Goal: Transaction & Acquisition: Book appointment/travel/reservation

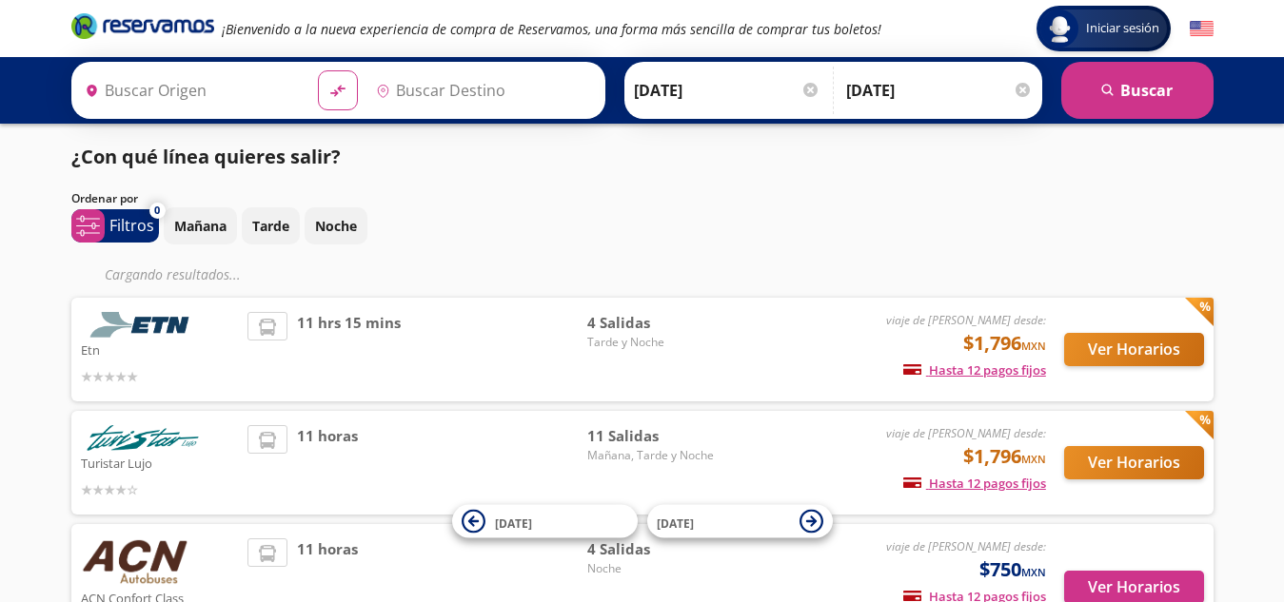
type input "[GEOGRAPHIC_DATA], [GEOGRAPHIC_DATA]"
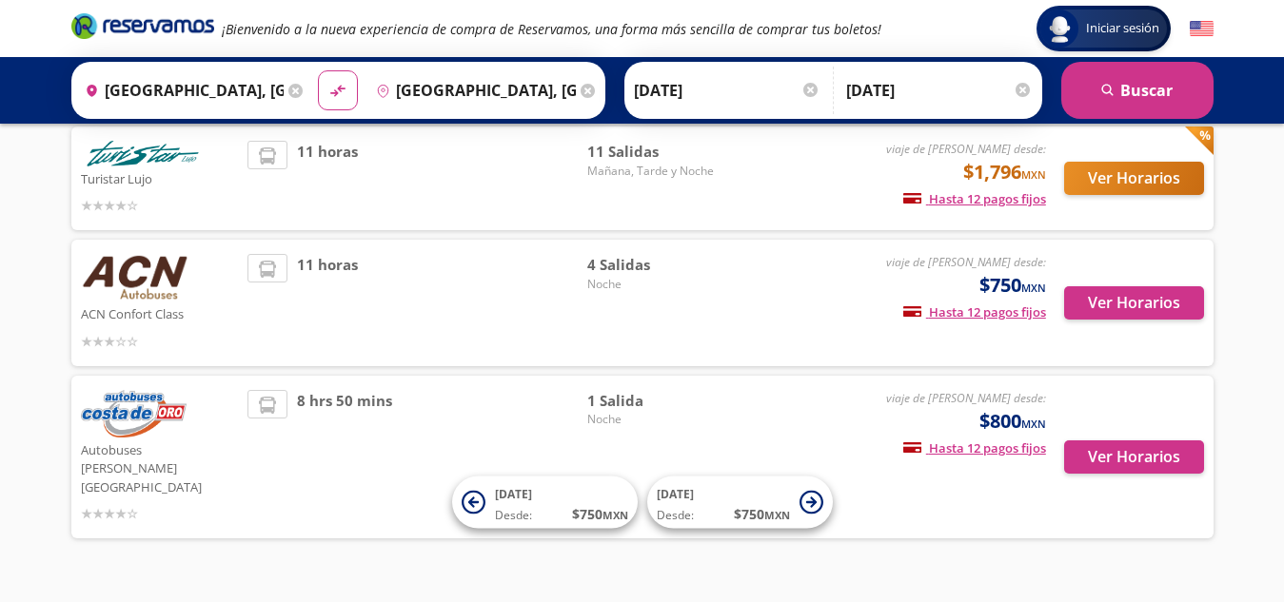
scroll to position [250, 0]
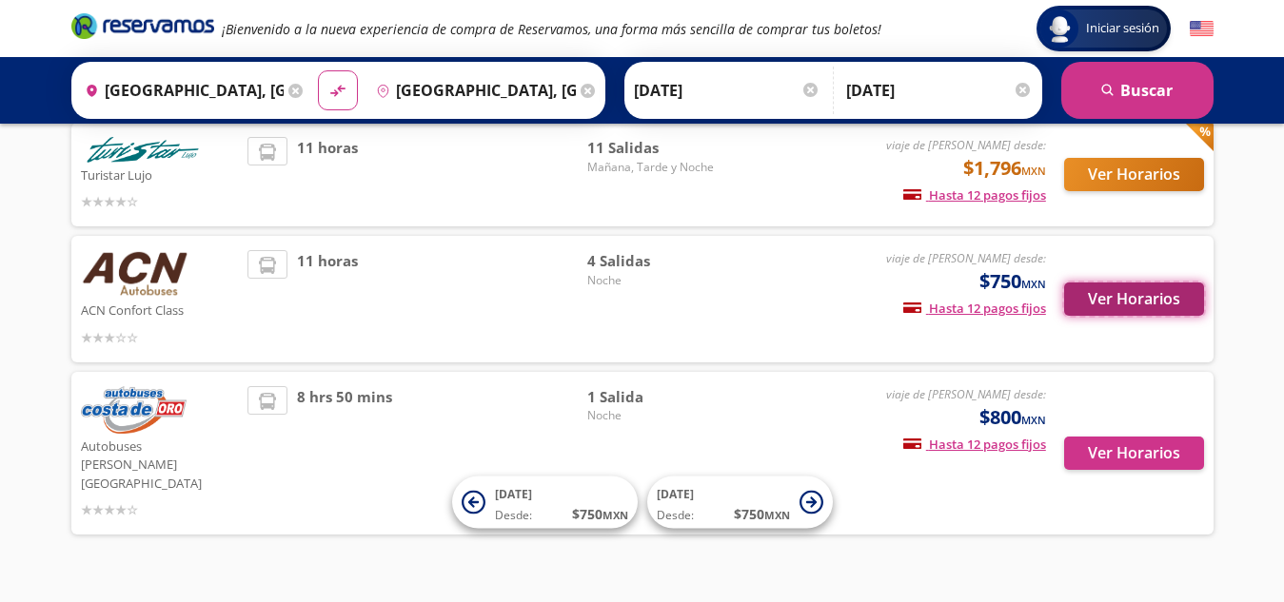
click at [1127, 292] on button "Ver Horarios" at bounding box center [1134, 299] width 140 height 33
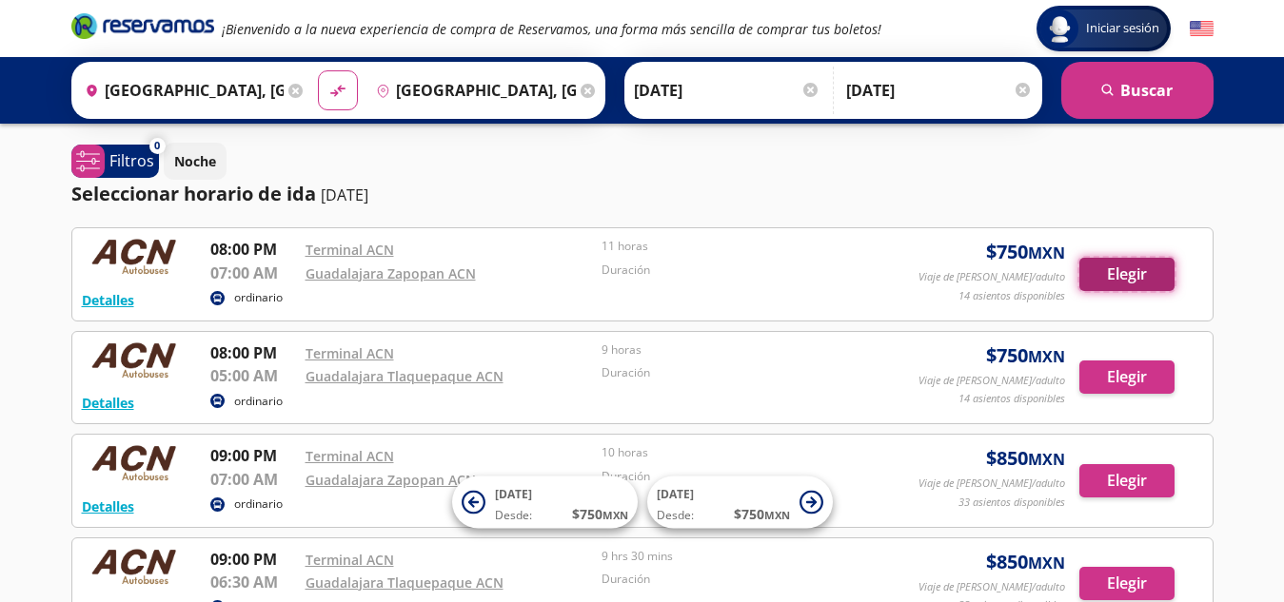
click at [1129, 271] on button "Elegir" at bounding box center [1126, 274] width 95 height 33
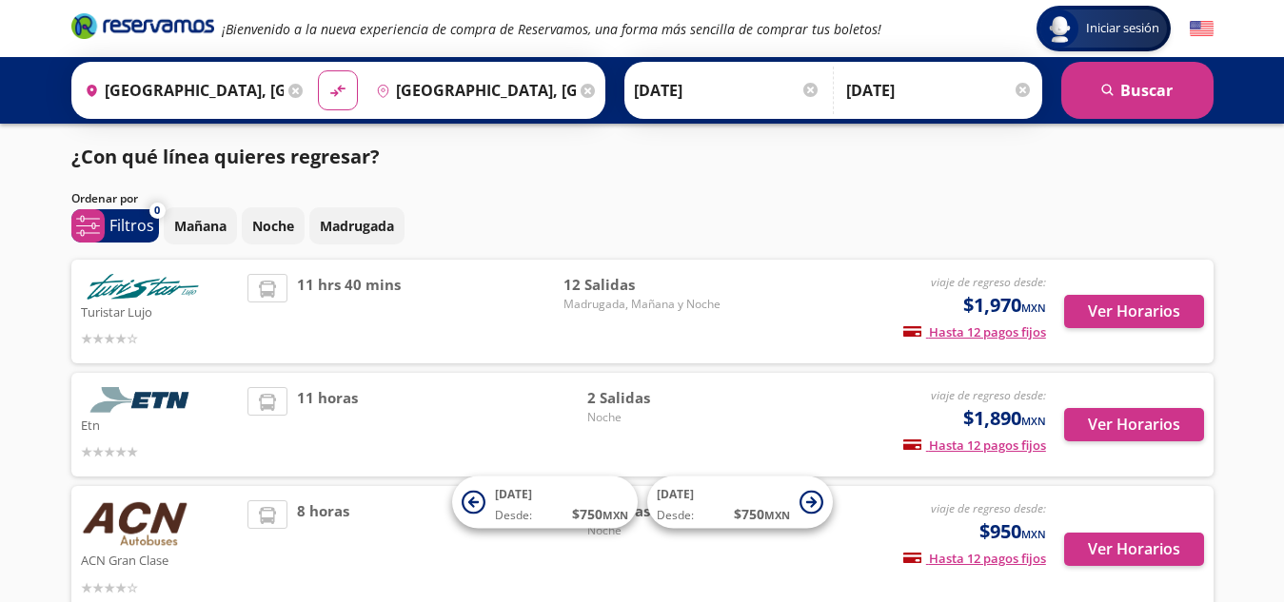
click at [1129, 271] on div "Turistar Lujo viaje de regreso desde: $1,970 MXN Hasta 12 pagos fijos Pagos fij…" at bounding box center [642, 312] width 1142 height 104
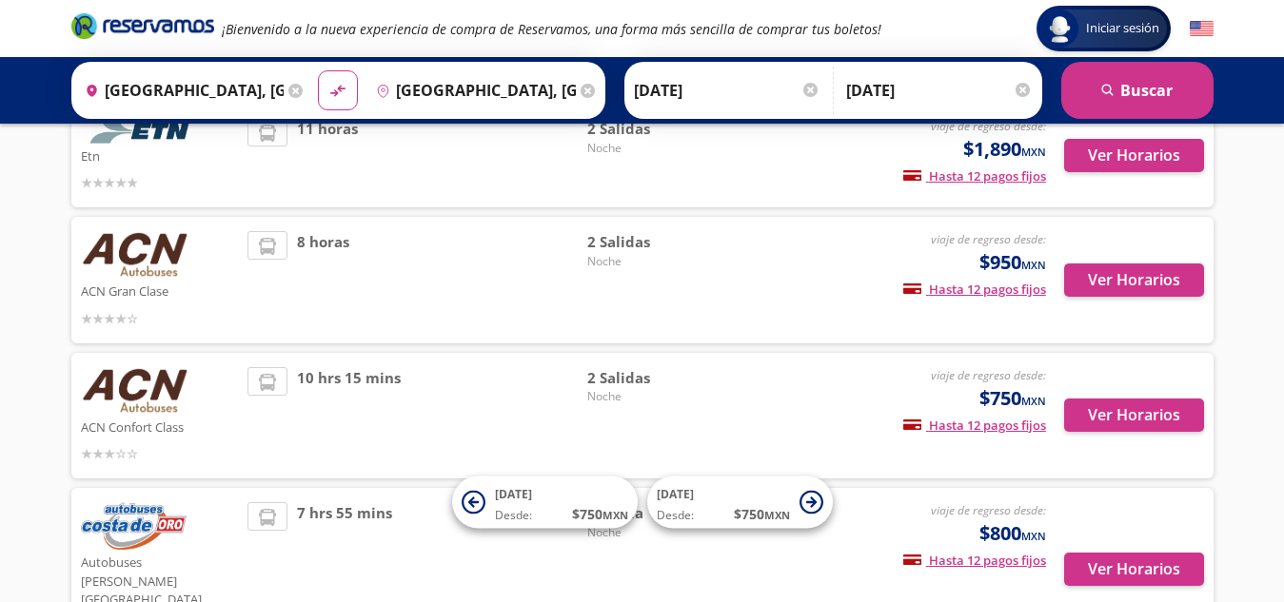
scroll to position [271, 0]
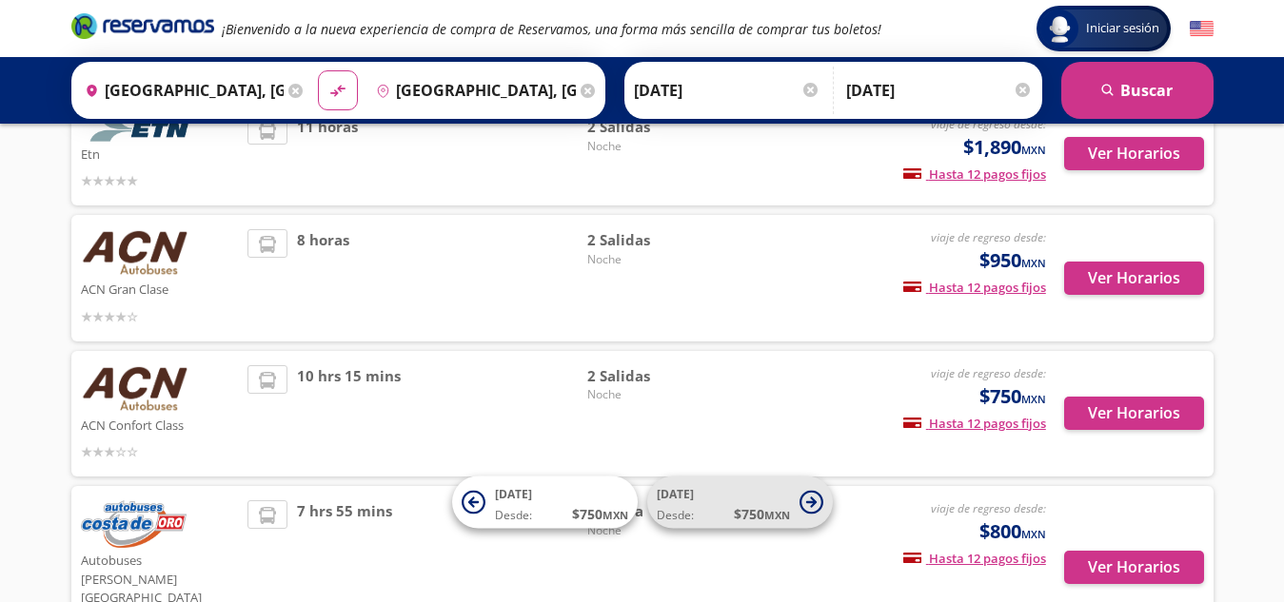
click at [696, 493] on span "[DATE] Desde: $ 750 MXN" at bounding box center [723, 502] width 133 height 43
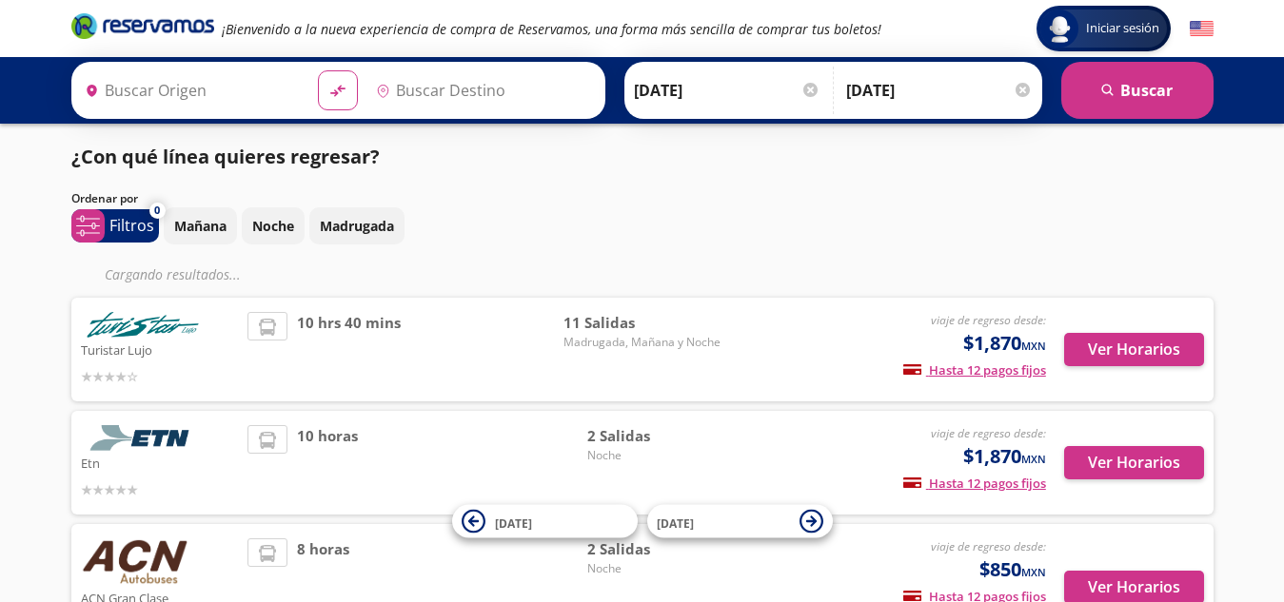
type input "[GEOGRAPHIC_DATA], [GEOGRAPHIC_DATA]"
click at [863, 102] on input "[DATE]" at bounding box center [939, 91] width 186 height 48
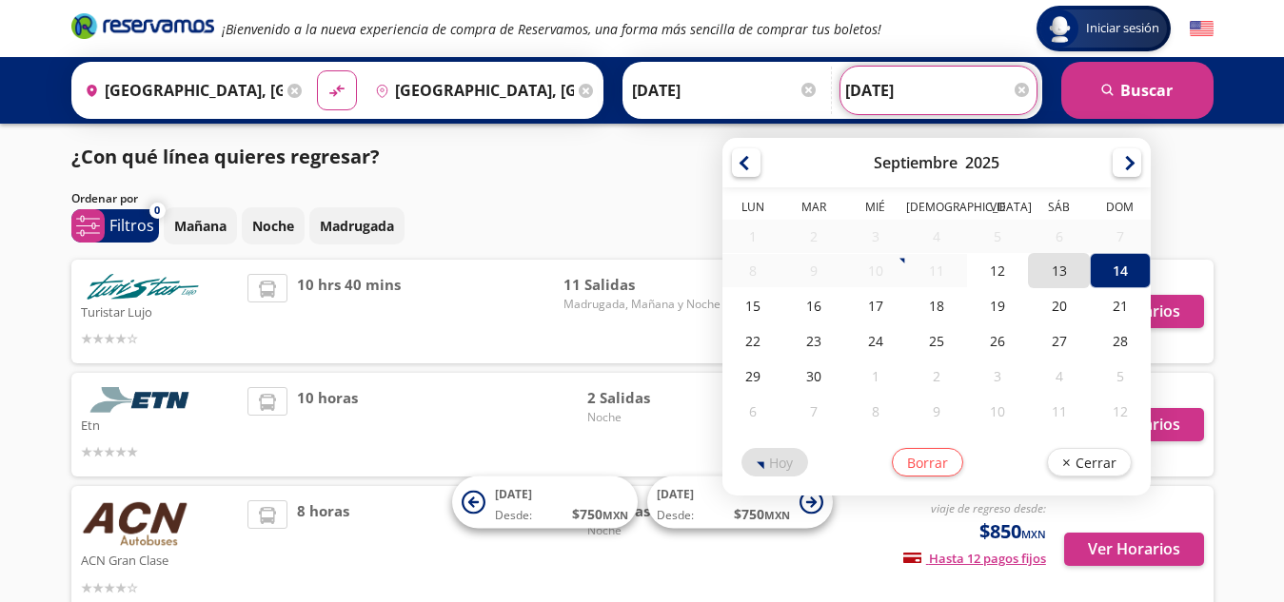
click at [1066, 268] on div "13" at bounding box center [1058, 270] width 61 height 35
type input "[DATE]"
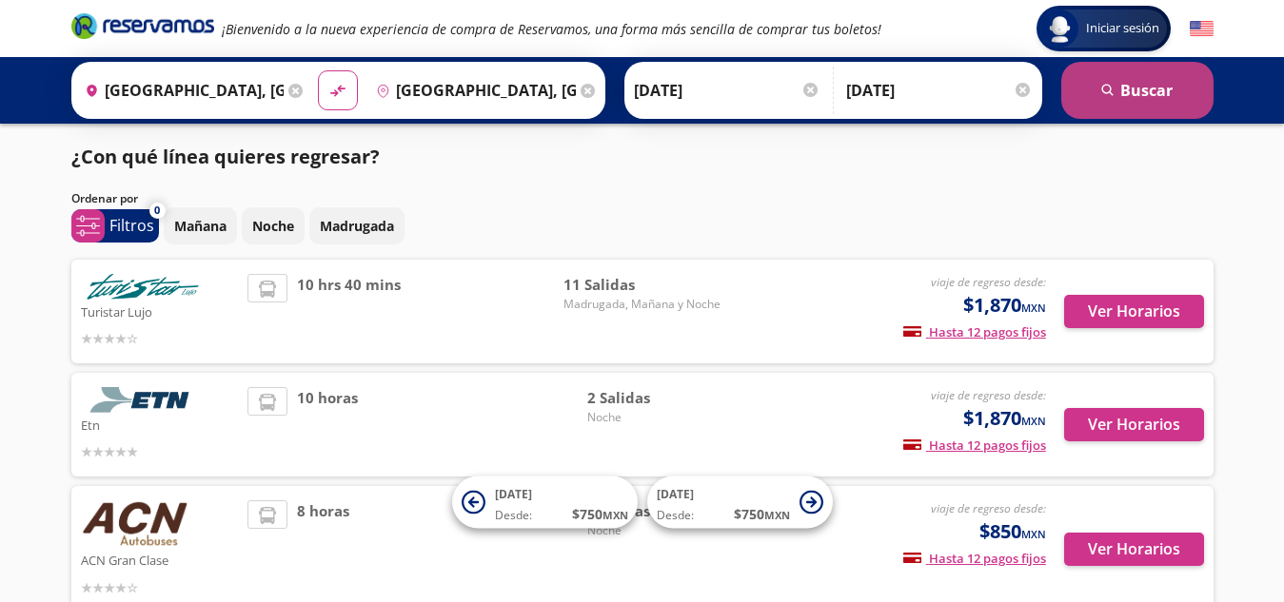
click at [1152, 83] on button "search [GEOGRAPHIC_DATA]" at bounding box center [1137, 90] width 152 height 57
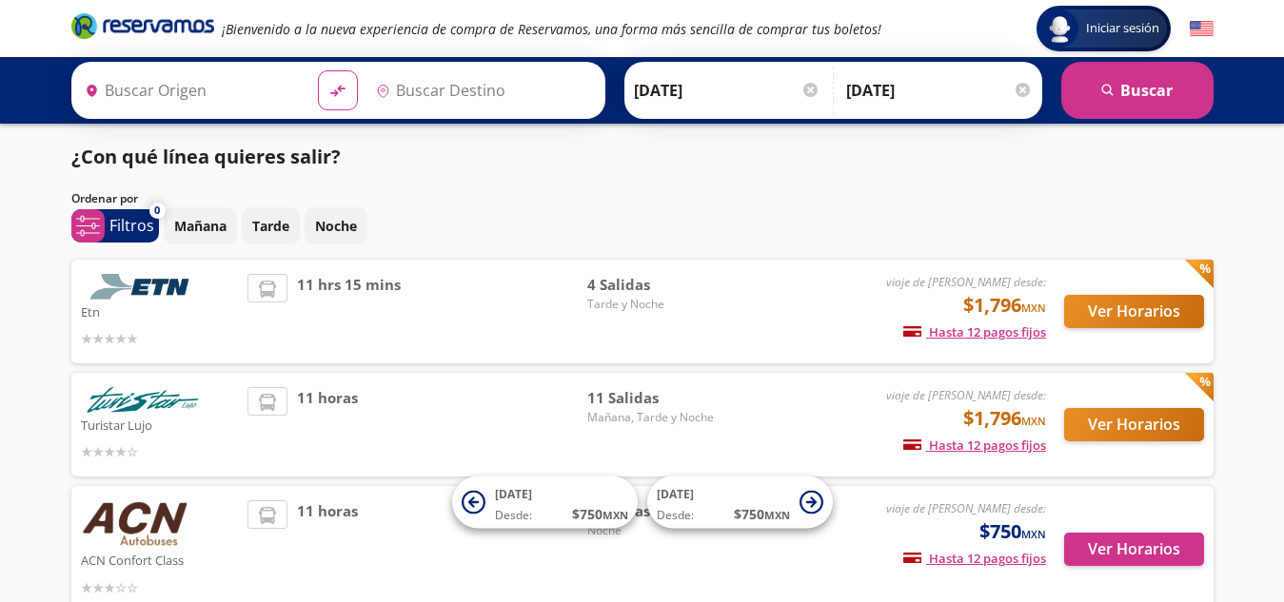
type input "[GEOGRAPHIC_DATA], [GEOGRAPHIC_DATA]"
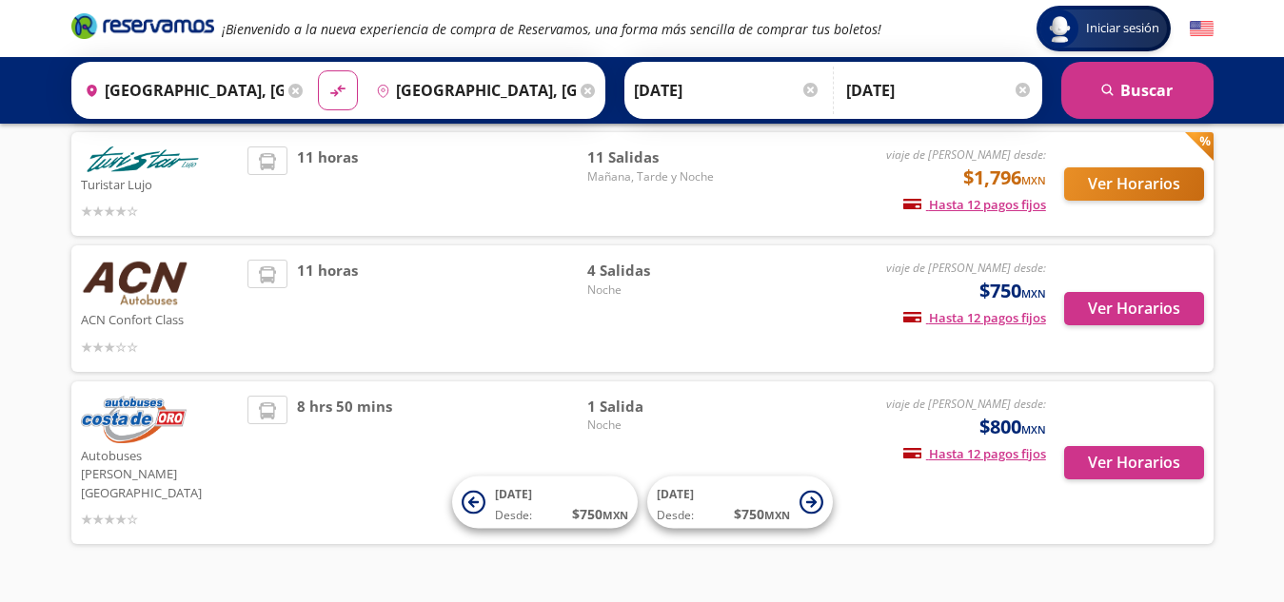
scroll to position [245, 0]
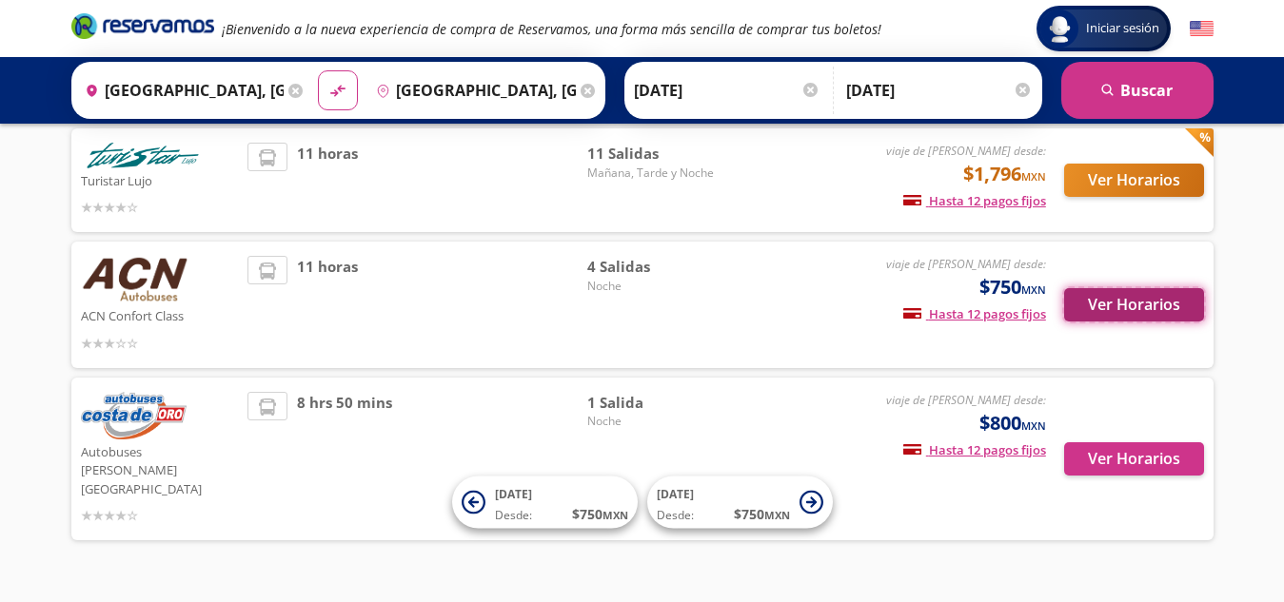
click at [1137, 305] on button "Ver Horarios" at bounding box center [1134, 304] width 140 height 33
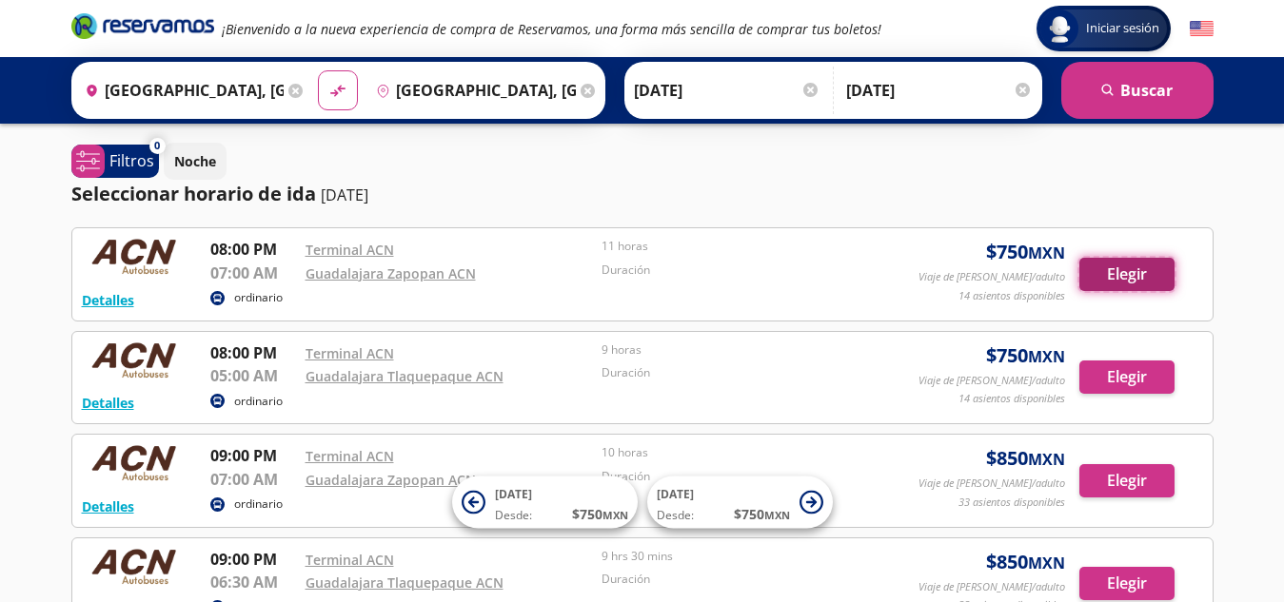
click at [1126, 265] on button "Elegir" at bounding box center [1126, 274] width 95 height 33
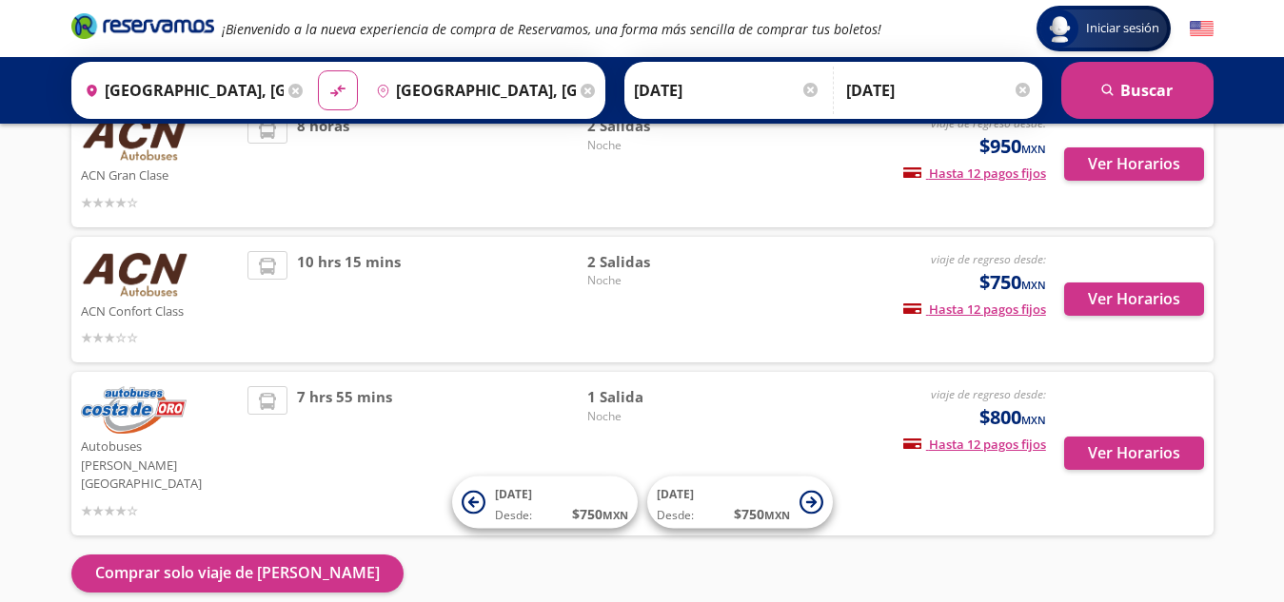
scroll to position [389, 0]
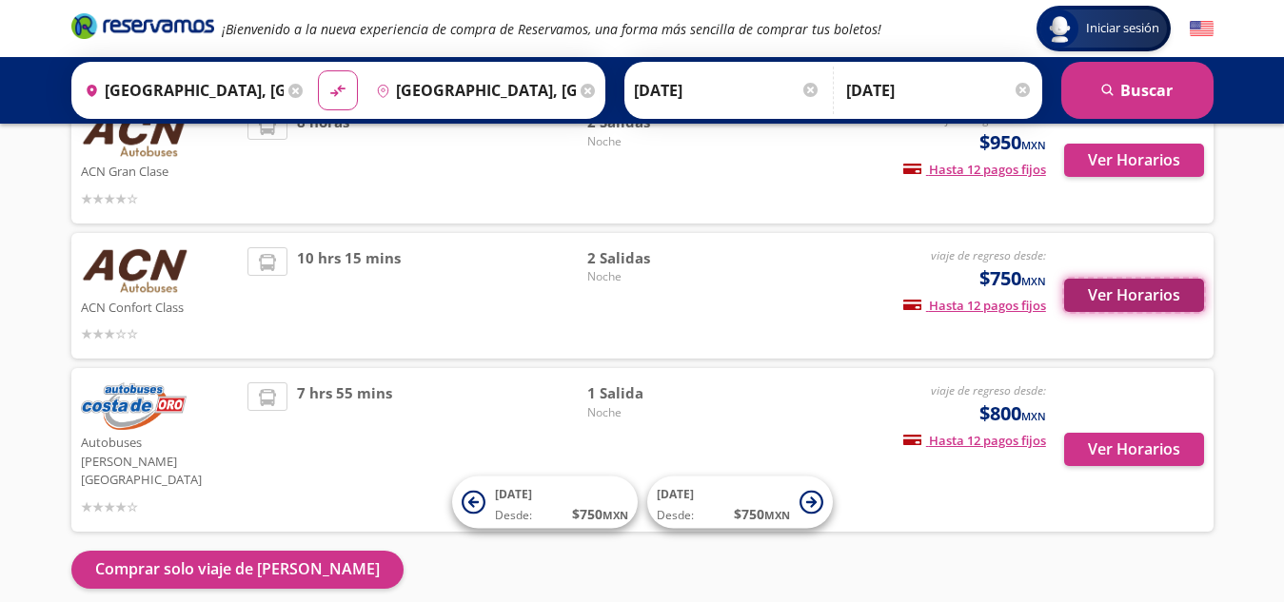
click at [1137, 288] on button "Ver Horarios" at bounding box center [1134, 295] width 140 height 33
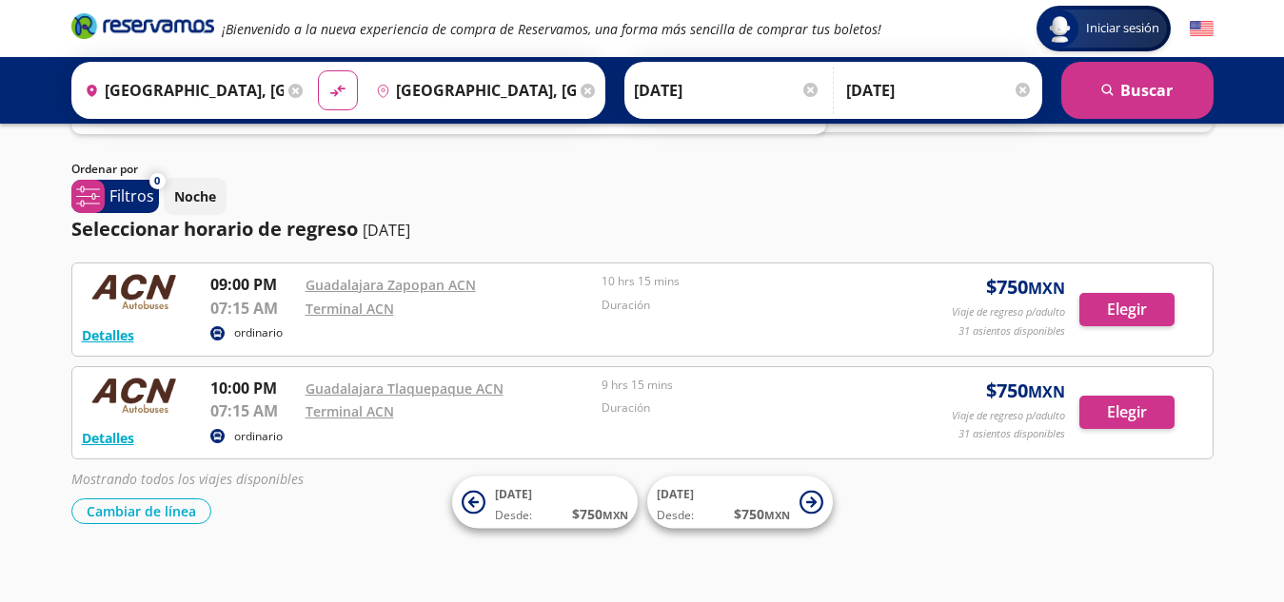
scroll to position [99, 0]
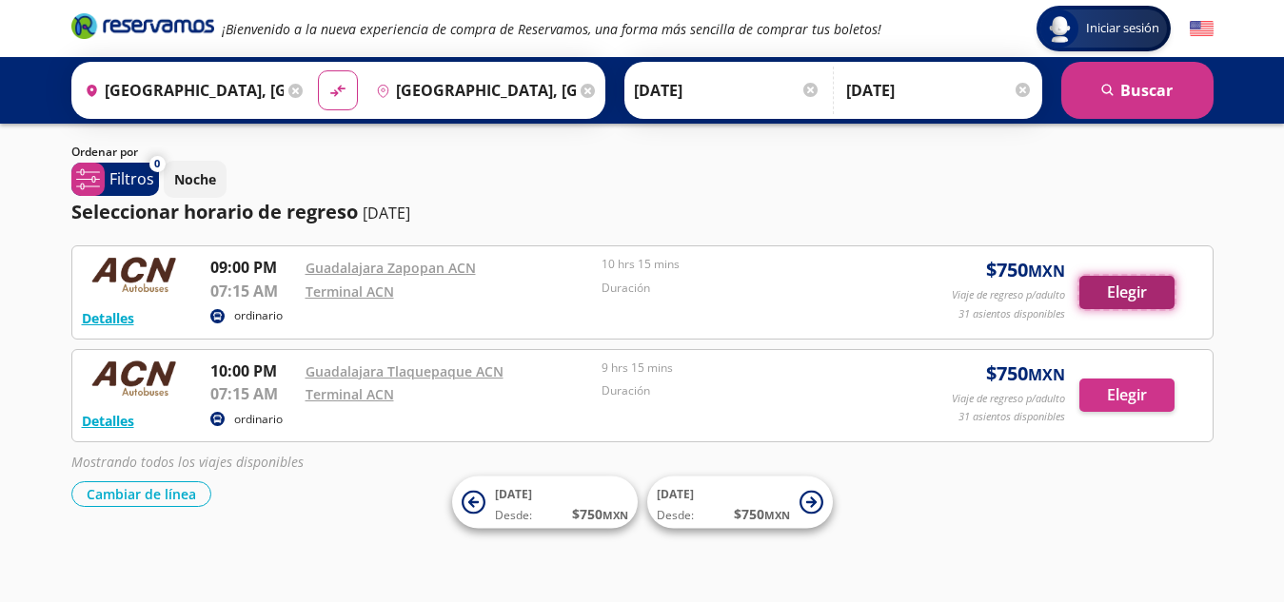
click at [1113, 290] on button "Elegir" at bounding box center [1126, 292] width 95 height 33
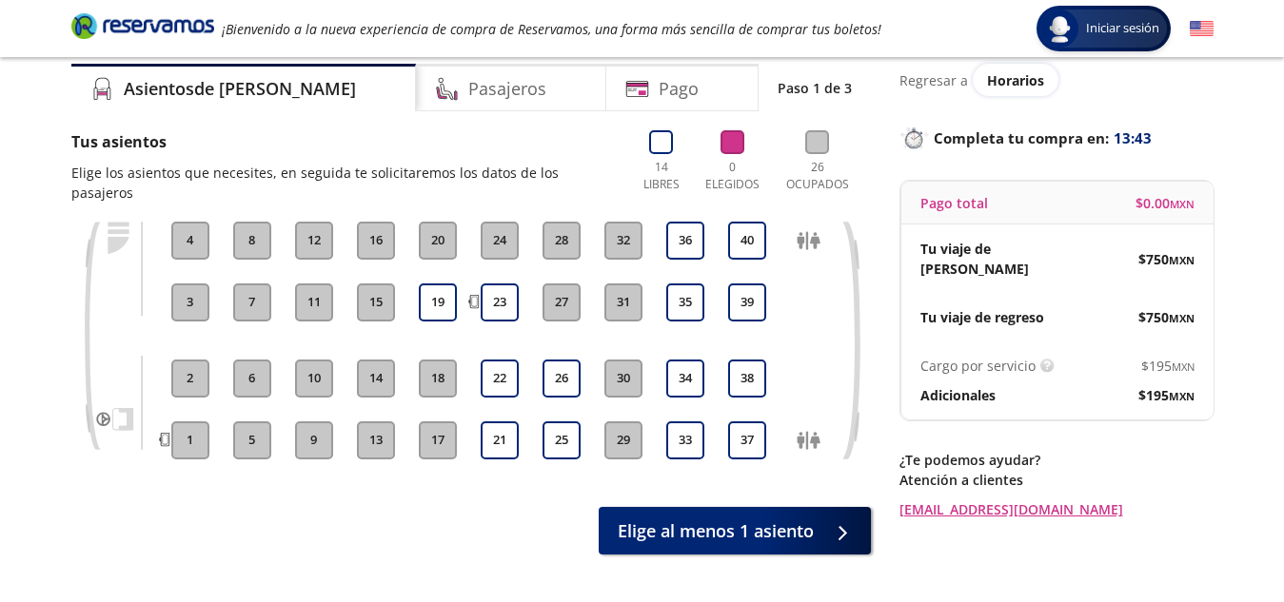
scroll to position [71, 0]
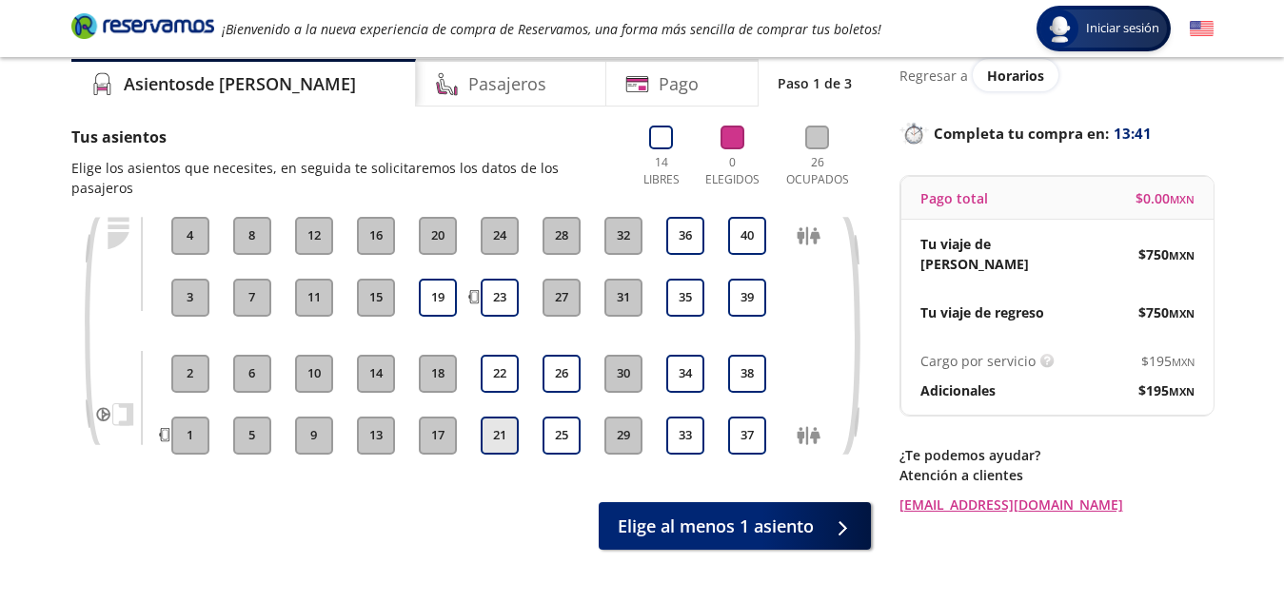
click at [500, 428] on button "21" at bounding box center [499, 436] width 38 height 38
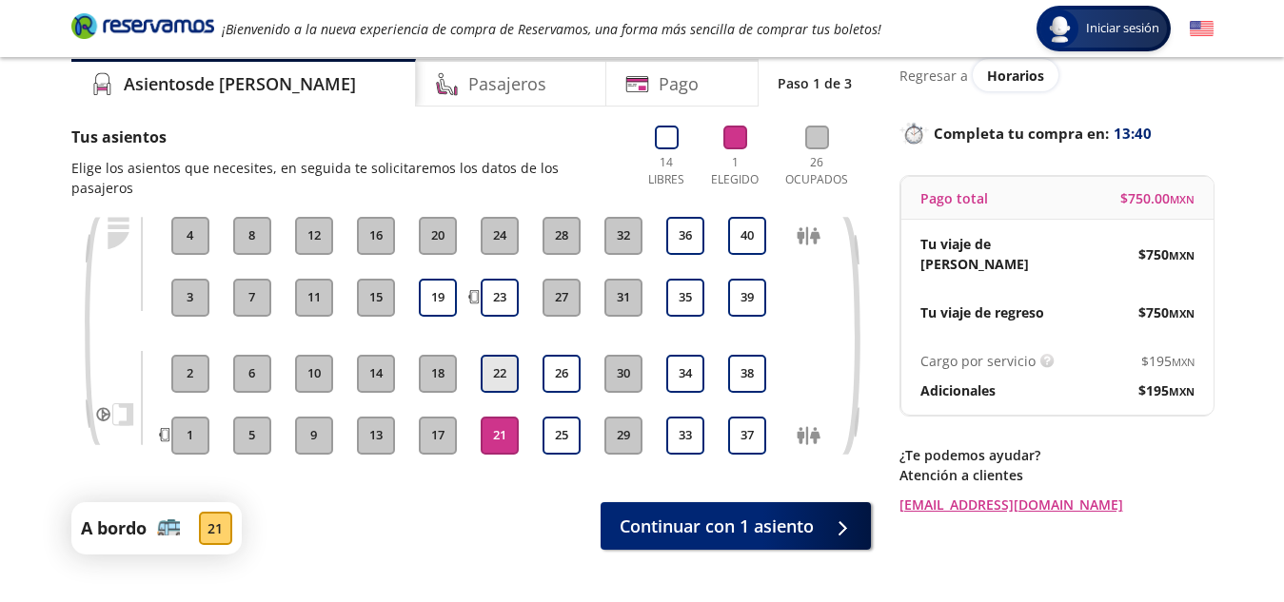
click at [503, 365] on button "22" at bounding box center [499, 374] width 38 height 38
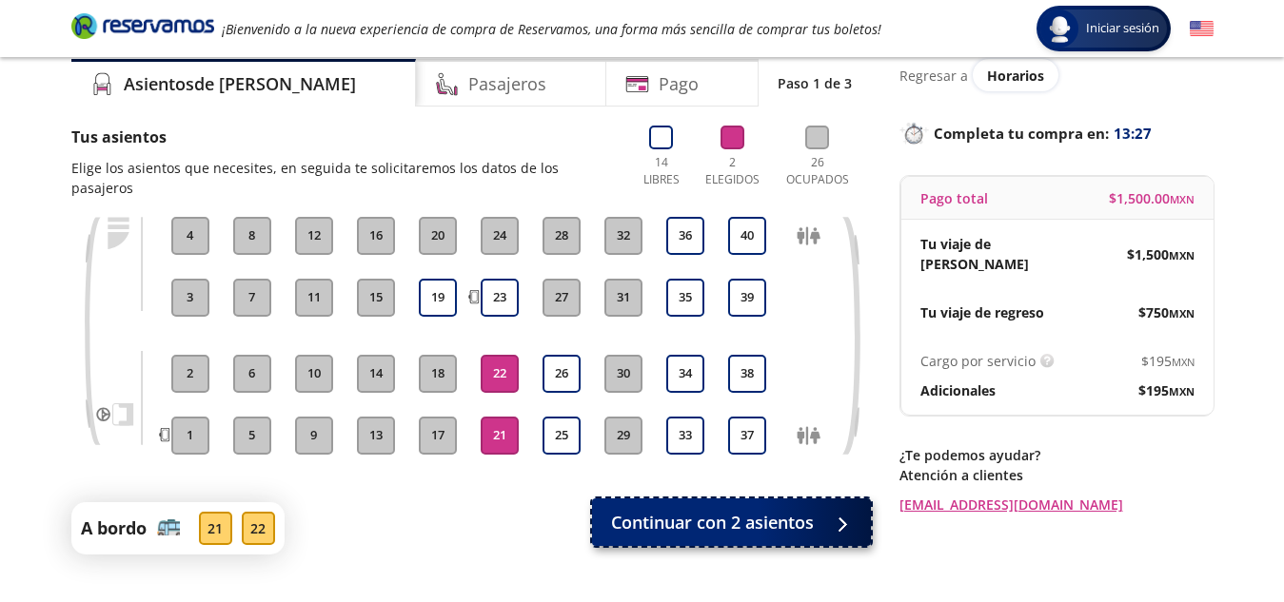
click at [723, 535] on span "Continuar con 2 asientos" at bounding box center [712, 523] width 203 height 26
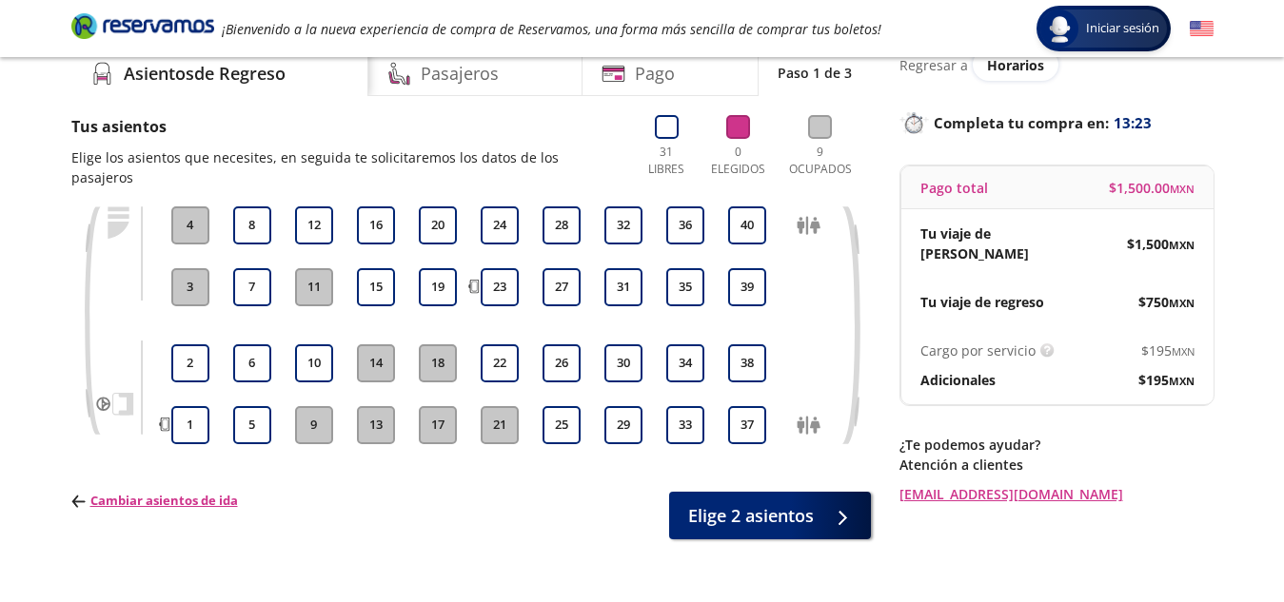
scroll to position [86, 0]
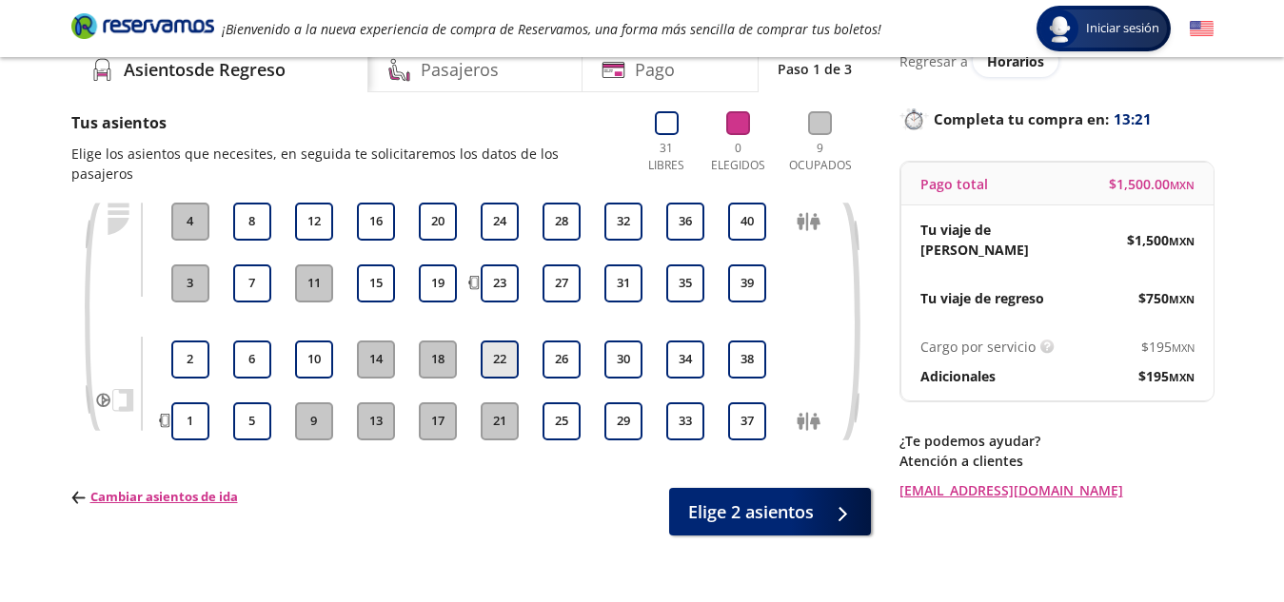
click at [500, 353] on button "22" at bounding box center [499, 360] width 38 height 38
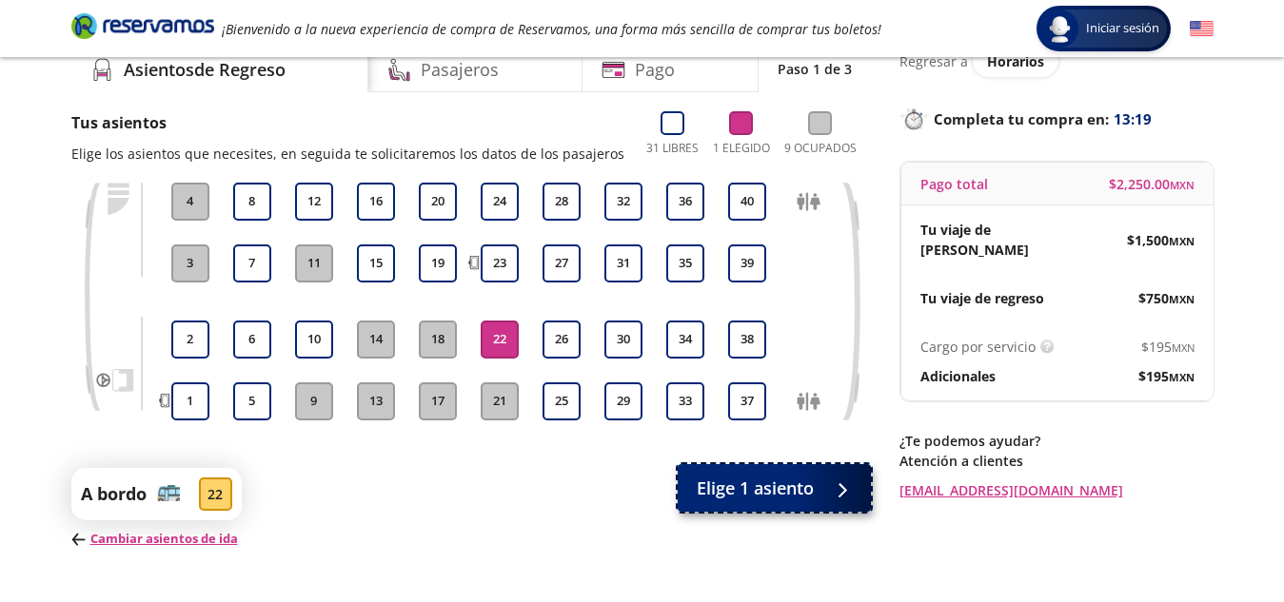
click at [788, 495] on span "Elige 1 asiento" at bounding box center [754, 489] width 117 height 26
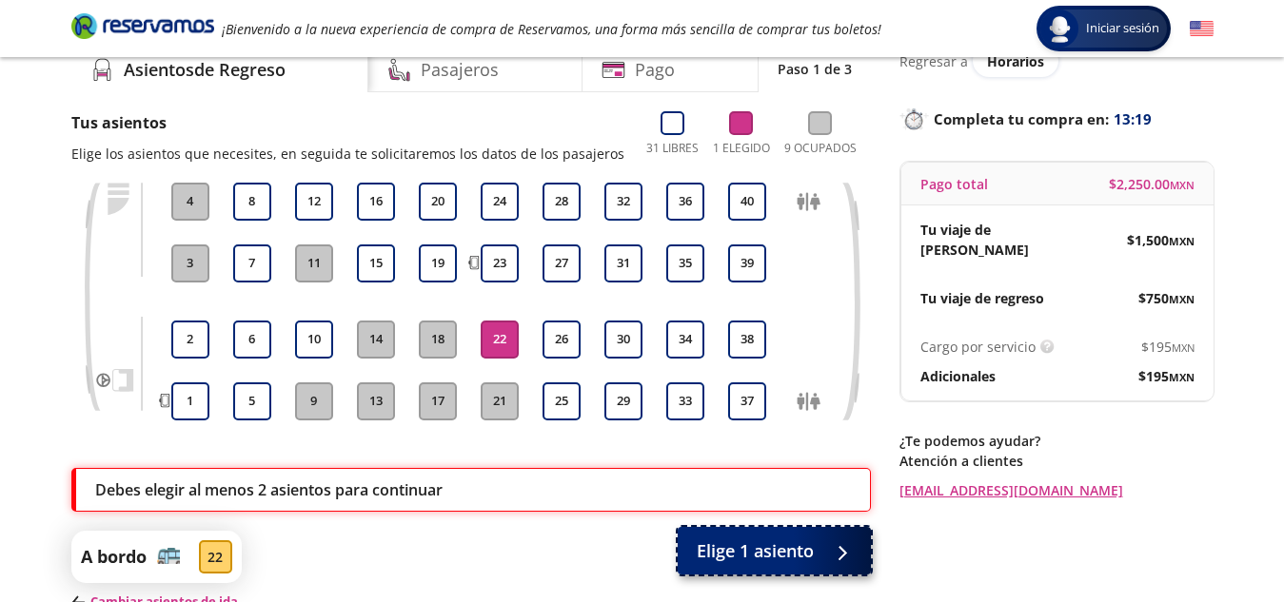
scroll to position [219, 0]
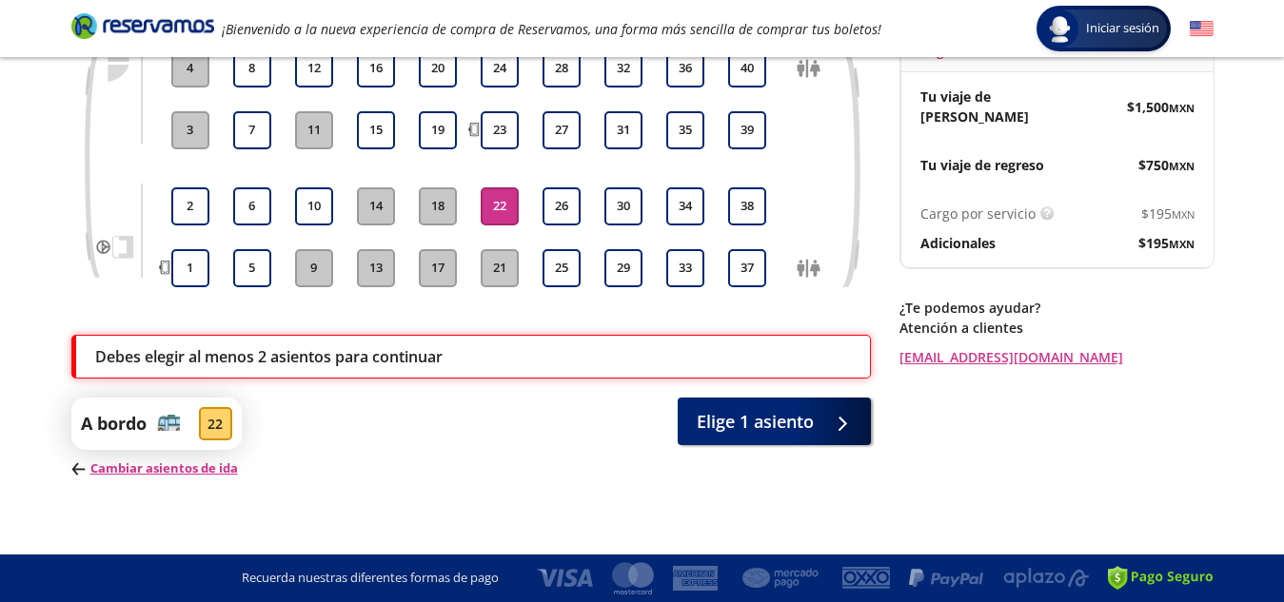
click at [496, 282] on button "21" at bounding box center [499, 268] width 38 height 38
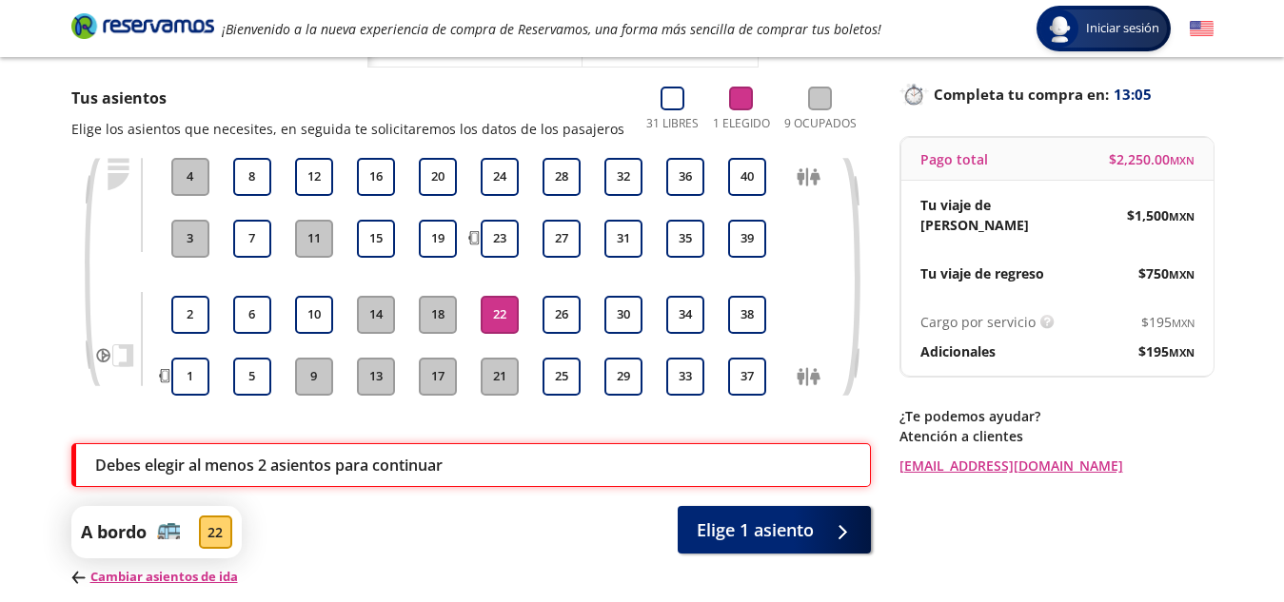
scroll to position [128, 0]
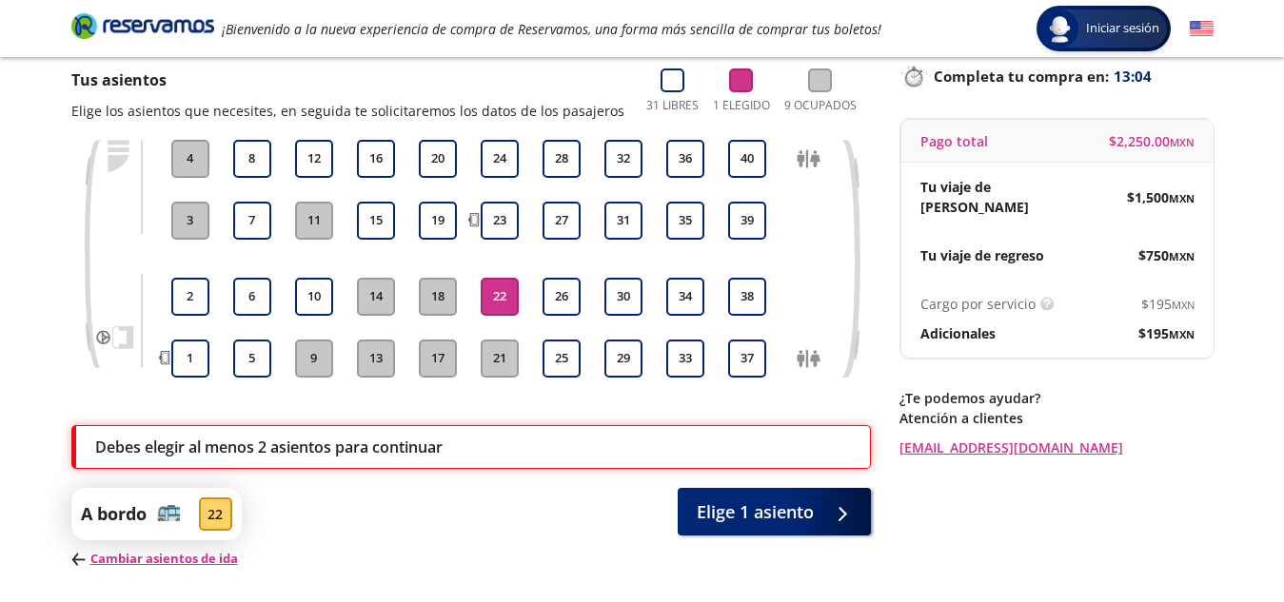
click at [502, 294] on button "22" at bounding box center [499, 297] width 38 height 38
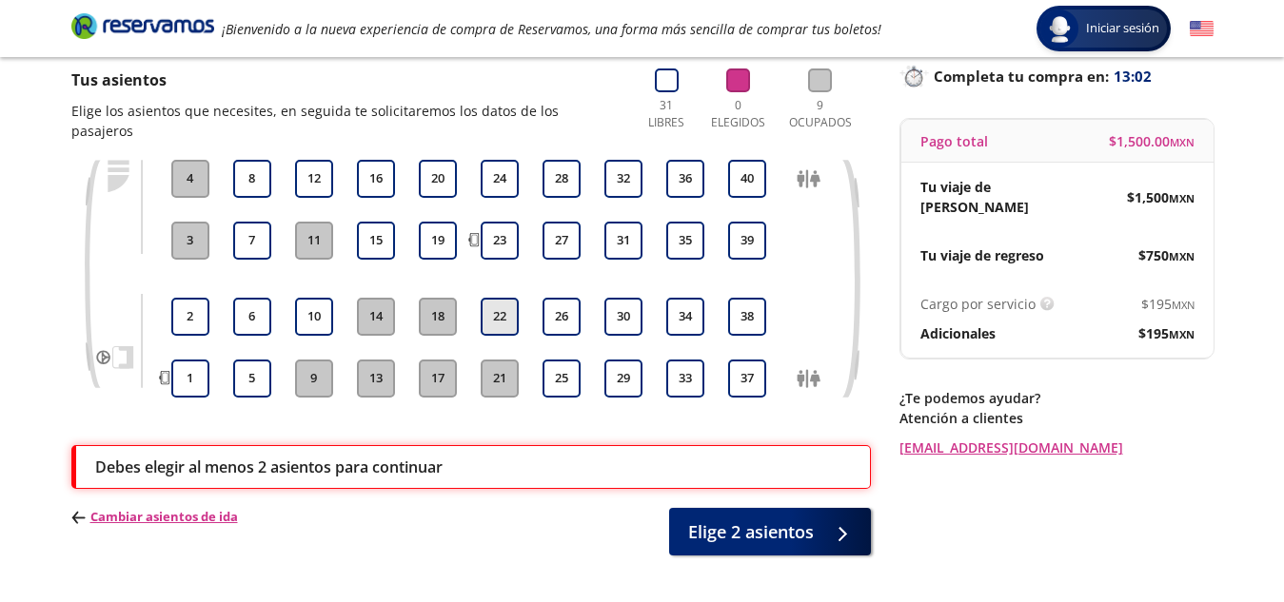
click at [492, 312] on button "22" at bounding box center [499, 317] width 38 height 38
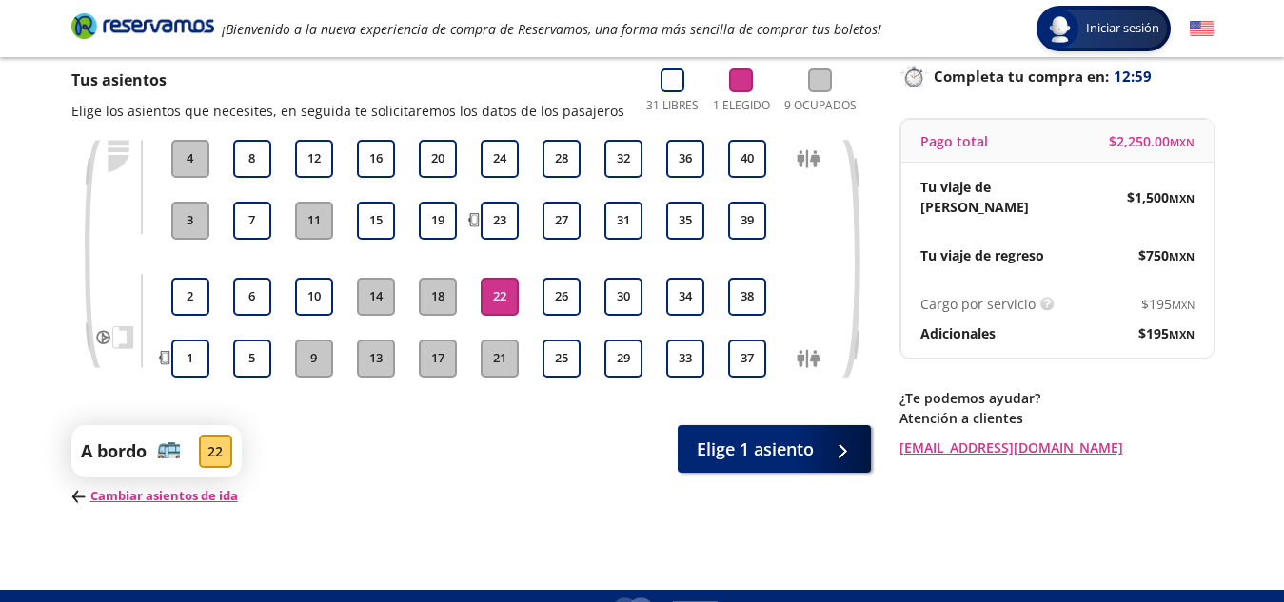
click at [495, 349] on button "21" at bounding box center [499, 359] width 38 height 38
click at [554, 289] on button "26" at bounding box center [561, 297] width 38 height 38
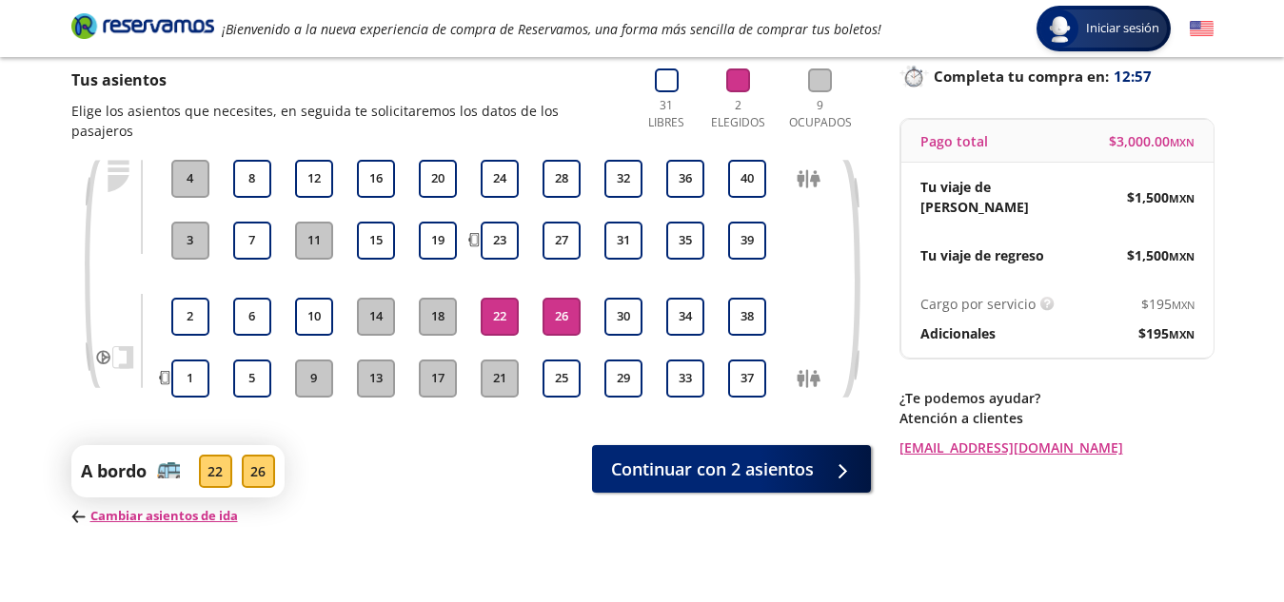
click at [499, 292] on div at bounding box center [500, 279] width 48 height 29
click at [501, 320] on button "22" at bounding box center [499, 317] width 38 height 38
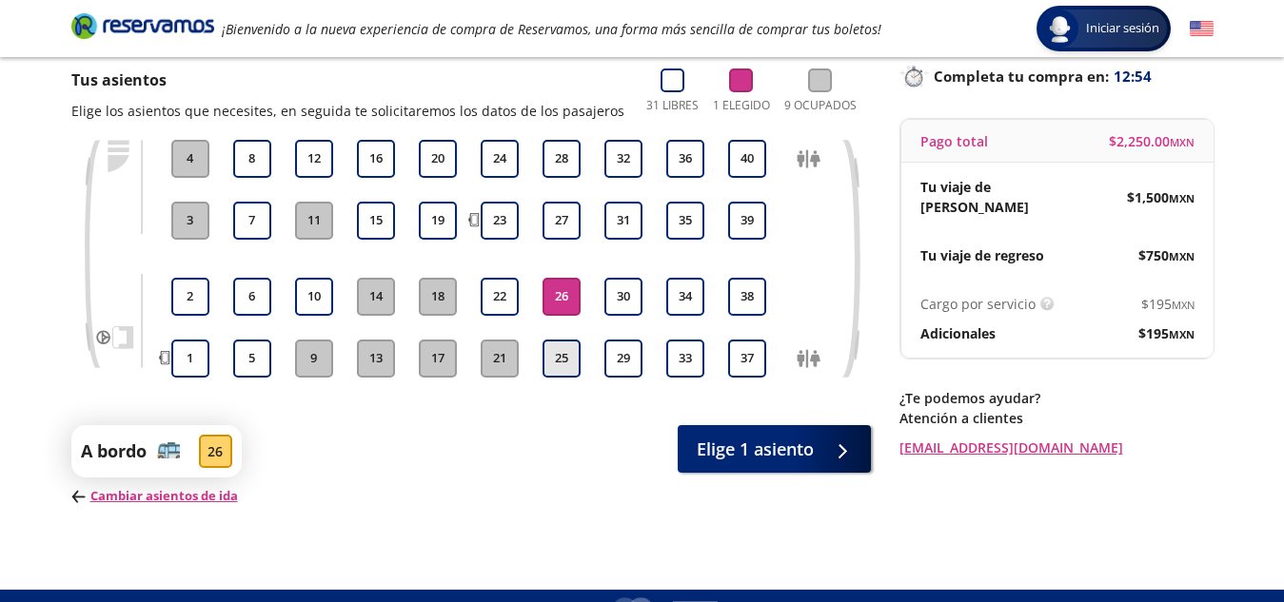
click at [559, 366] on button "25" at bounding box center [561, 359] width 38 height 38
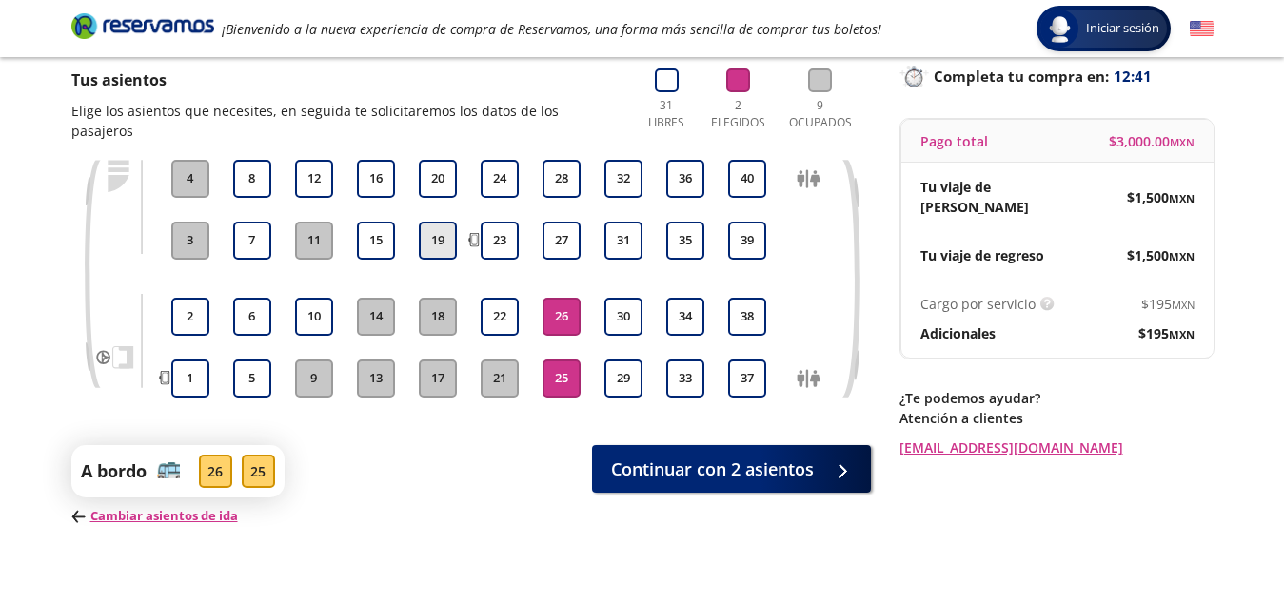
click at [438, 236] on button "19" at bounding box center [438, 241] width 38 height 38
click at [435, 170] on button "20" at bounding box center [438, 179] width 38 height 38
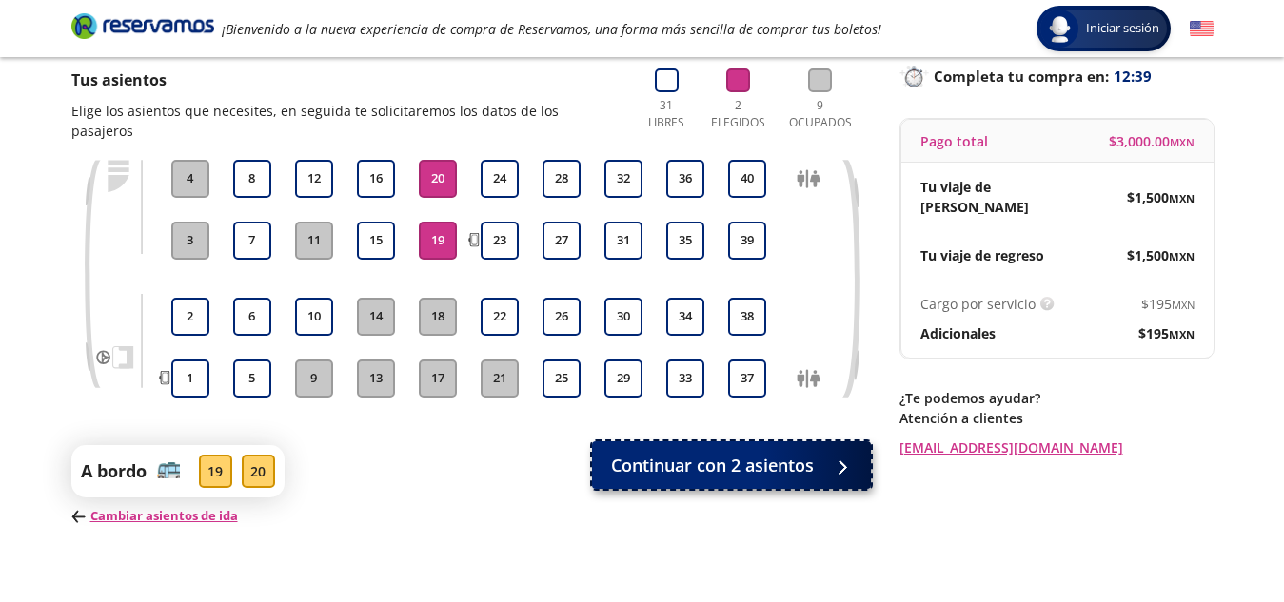
click at [699, 467] on span "Continuar con 2 asientos" at bounding box center [712, 466] width 203 height 26
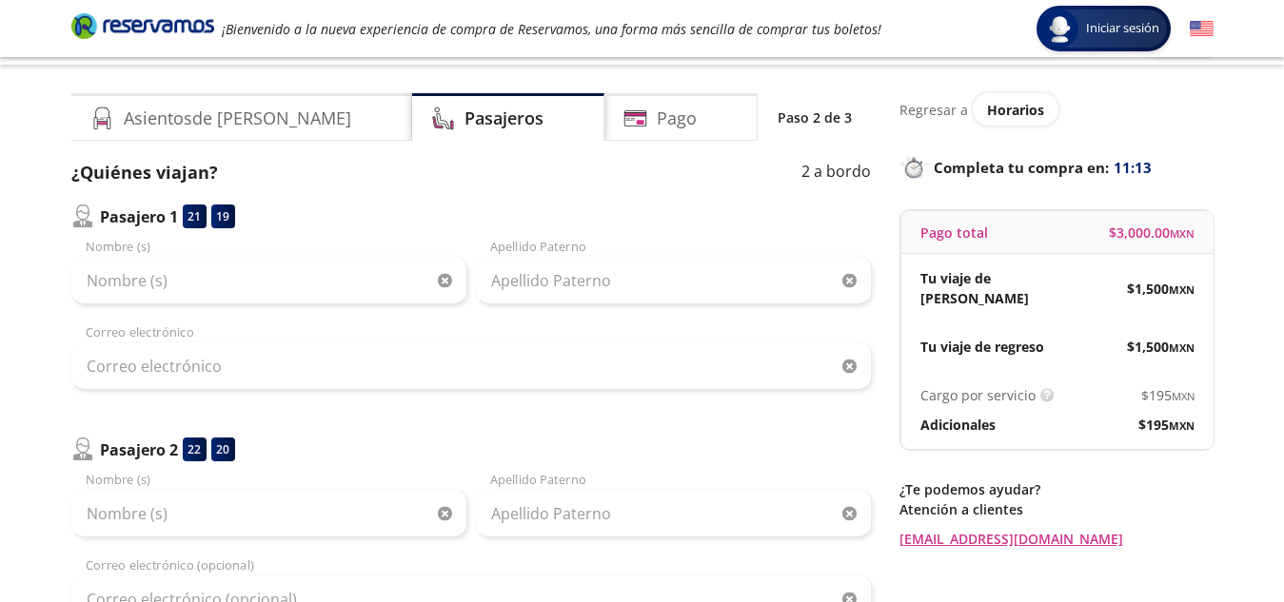
scroll to position [50, 0]
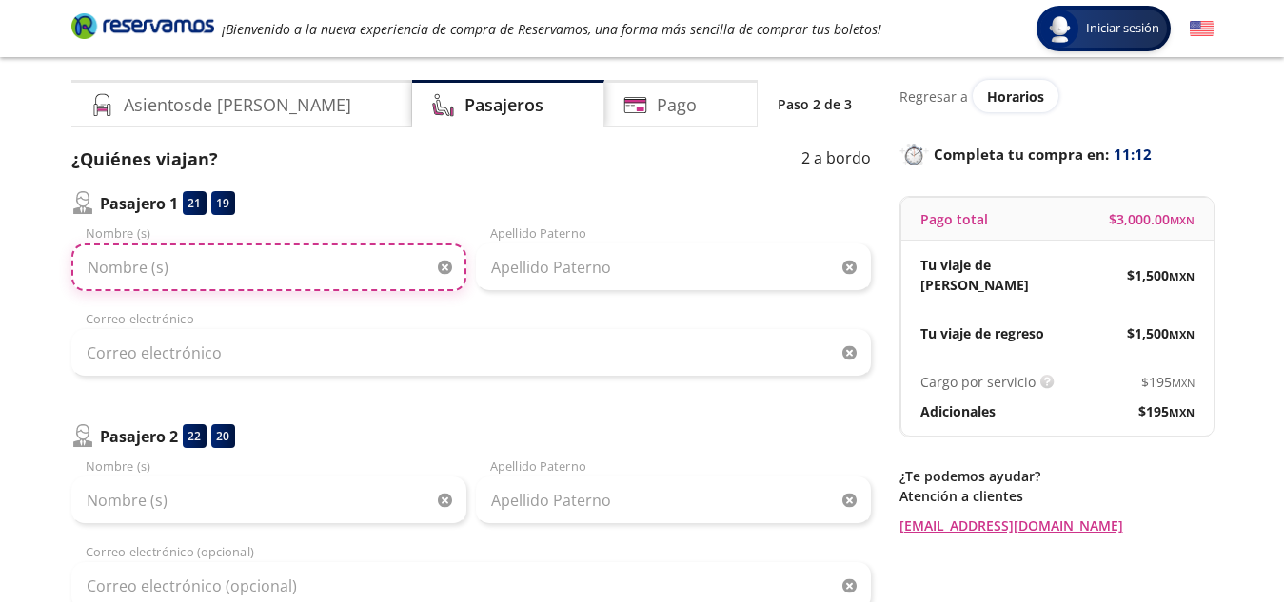
click at [242, 277] on input "Nombre (s)" at bounding box center [268, 268] width 395 height 48
type input "[PERSON_NAME]"
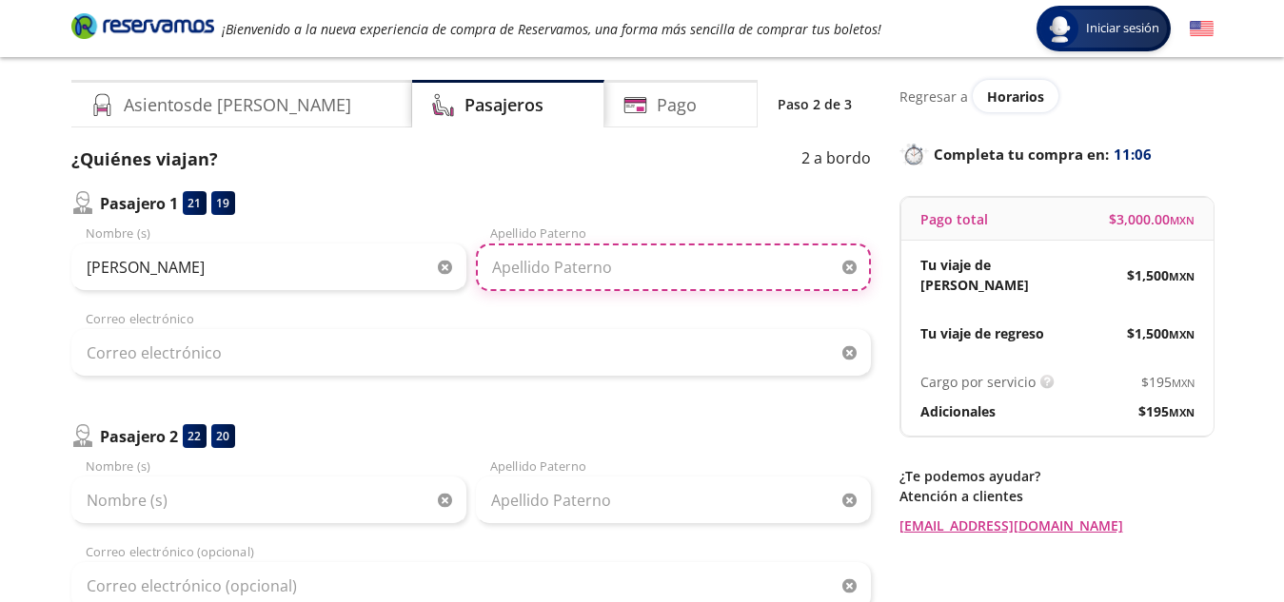
click at [566, 250] on input "Apellido Paterno" at bounding box center [673, 268] width 395 height 48
type input "[PERSON_NAME]"
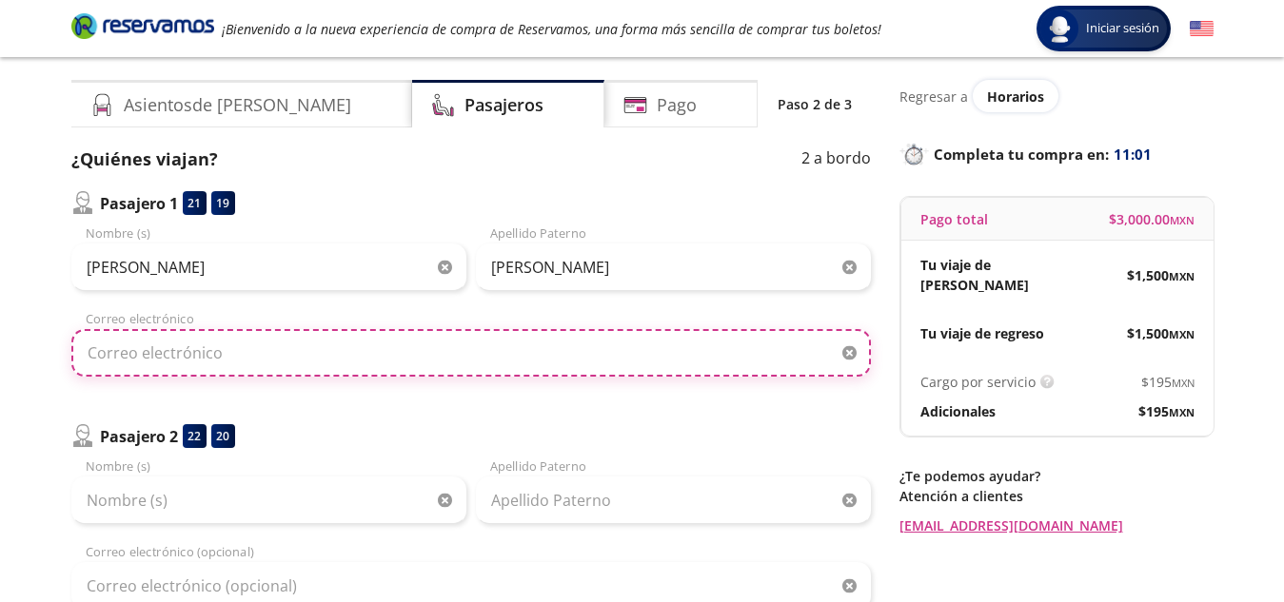
click at [252, 360] on input "Correo electrónico" at bounding box center [470, 353] width 799 height 48
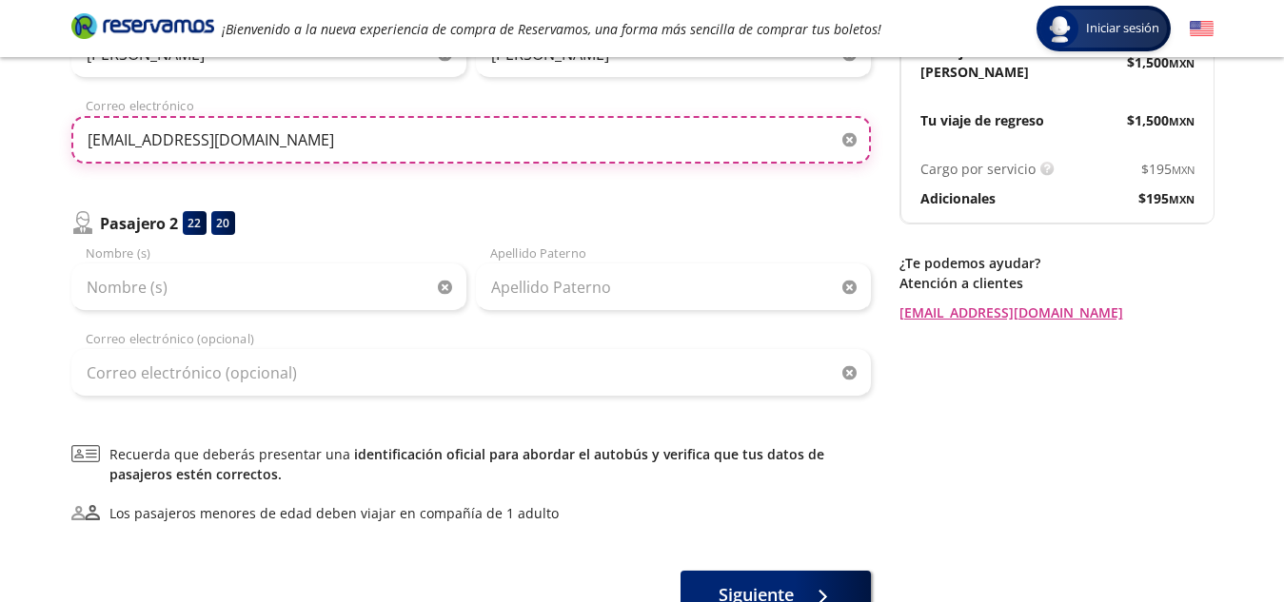
scroll to position [279, 0]
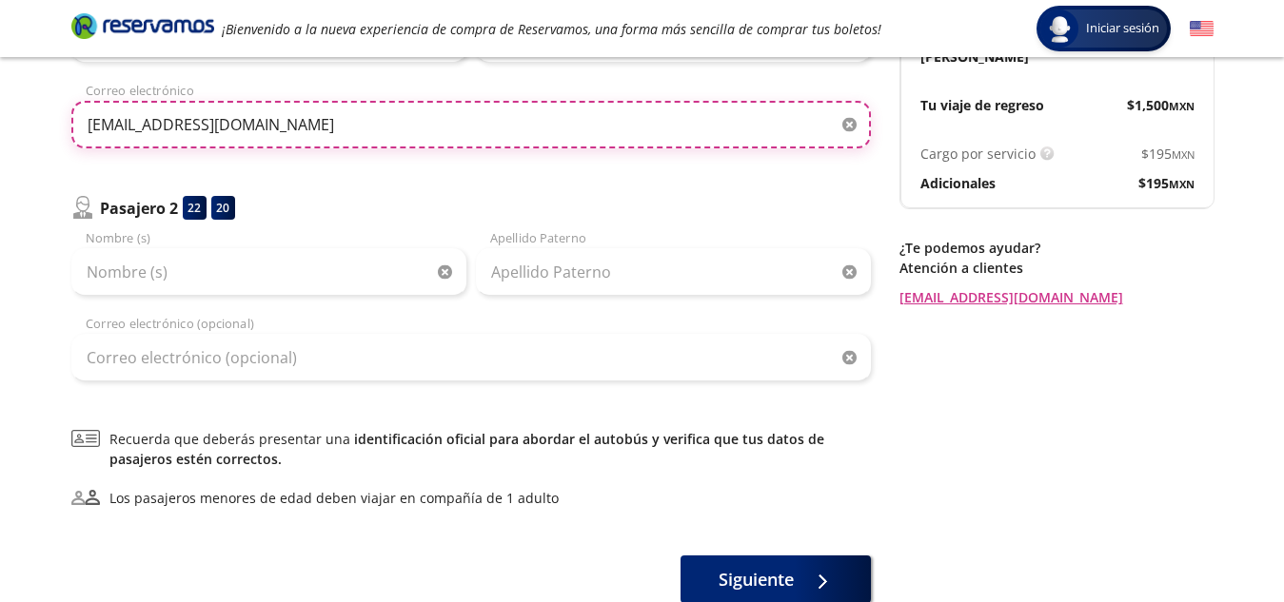
type input "[EMAIL_ADDRESS][DOMAIN_NAME]"
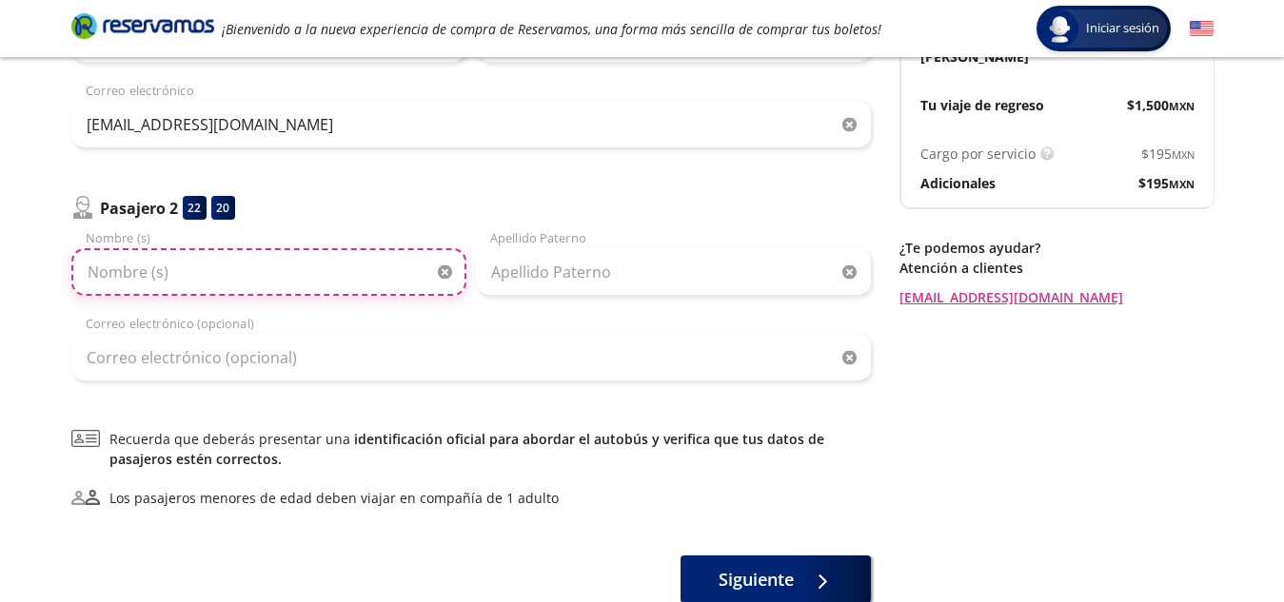
click at [168, 272] on input "Nombre (s)" at bounding box center [268, 272] width 395 height 48
type input "v"
type input "[PERSON_NAME]"
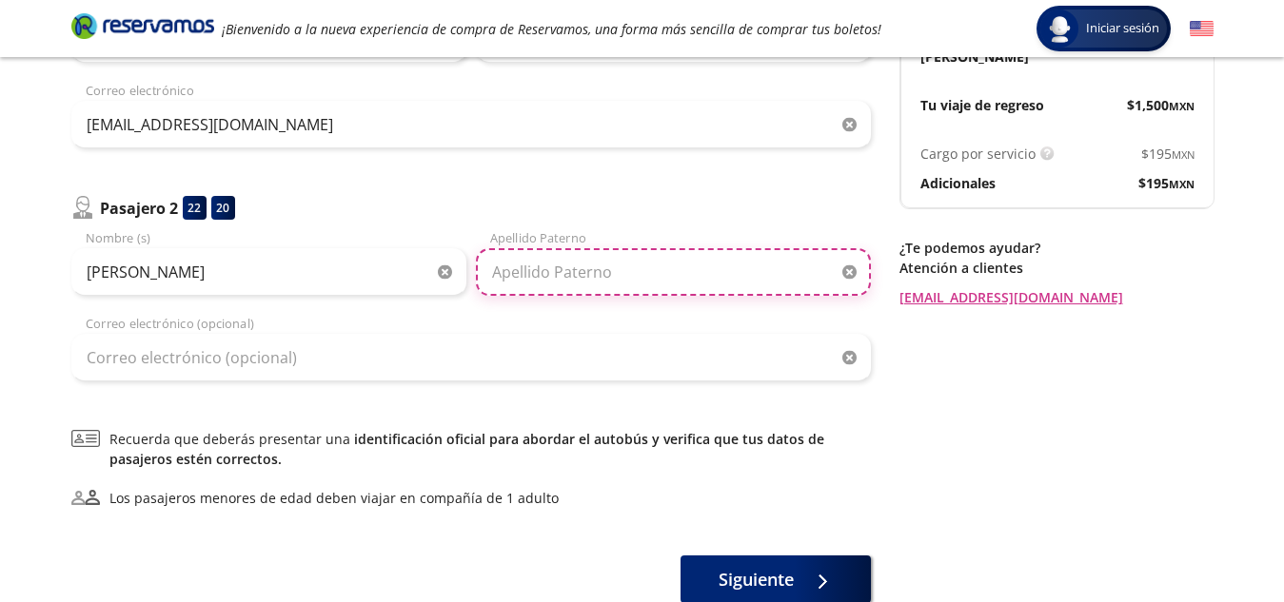
click at [609, 251] on input "Apellido Paterno" at bounding box center [673, 272] width 395 height 48
type input "[PERSON_NAME]"
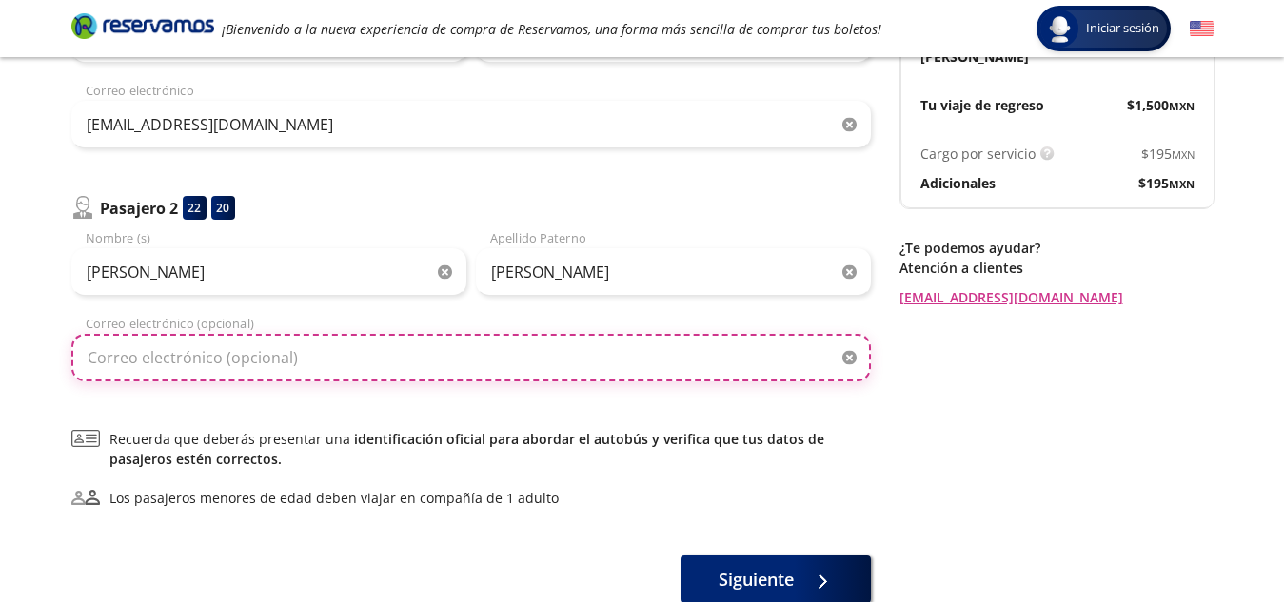
click at [300, 360] on input "Correo electrónico (opcional)" at bounding box center [470, 358] width 799 height 48
type input "[EMAIL_ADDRESS][DOMAIN_NAME]"
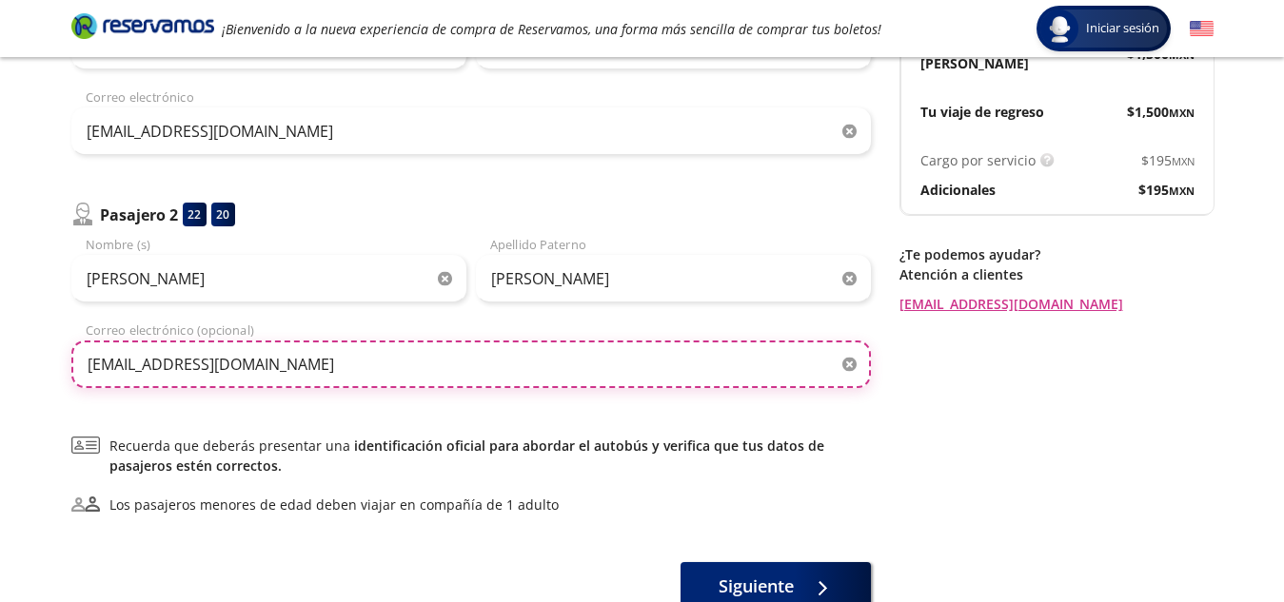
scroll to position [294, 0]
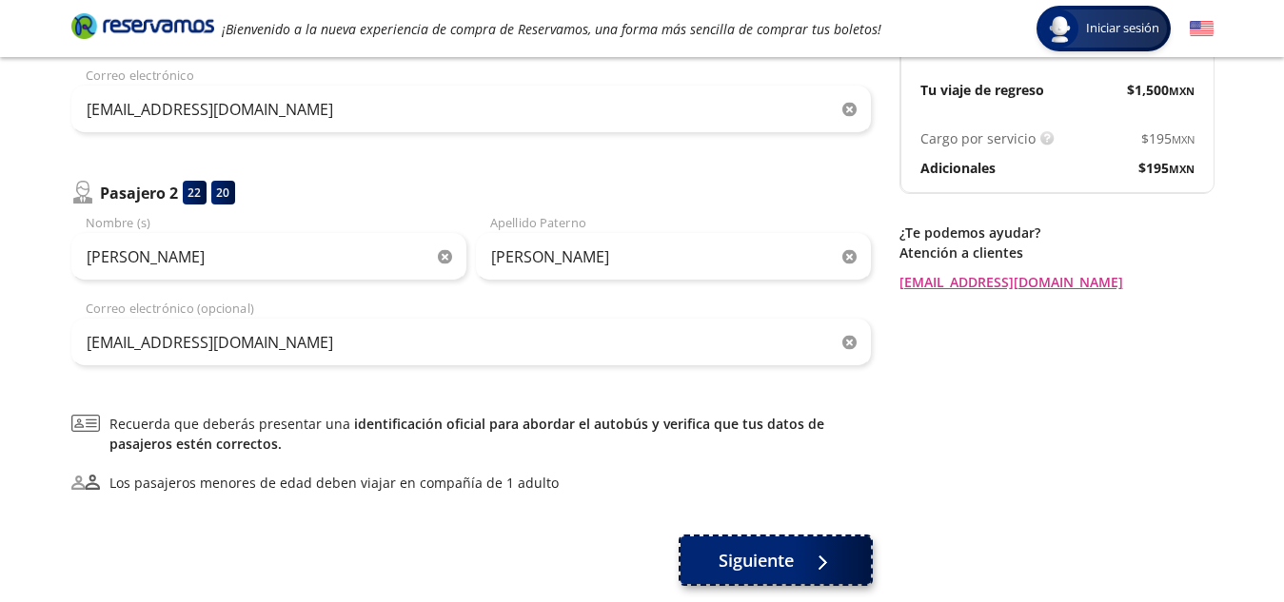
click at [765, 554] on span "Siguiente" at bounding box center [755, 561] width 75 height 26
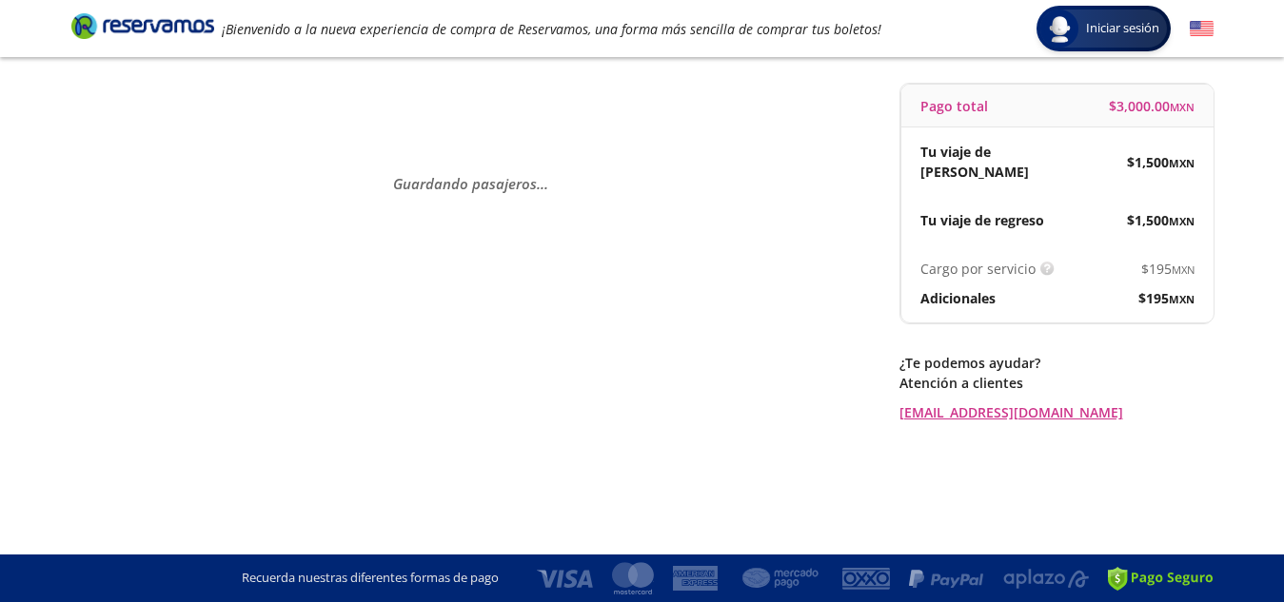
scroll to position [0, 0]
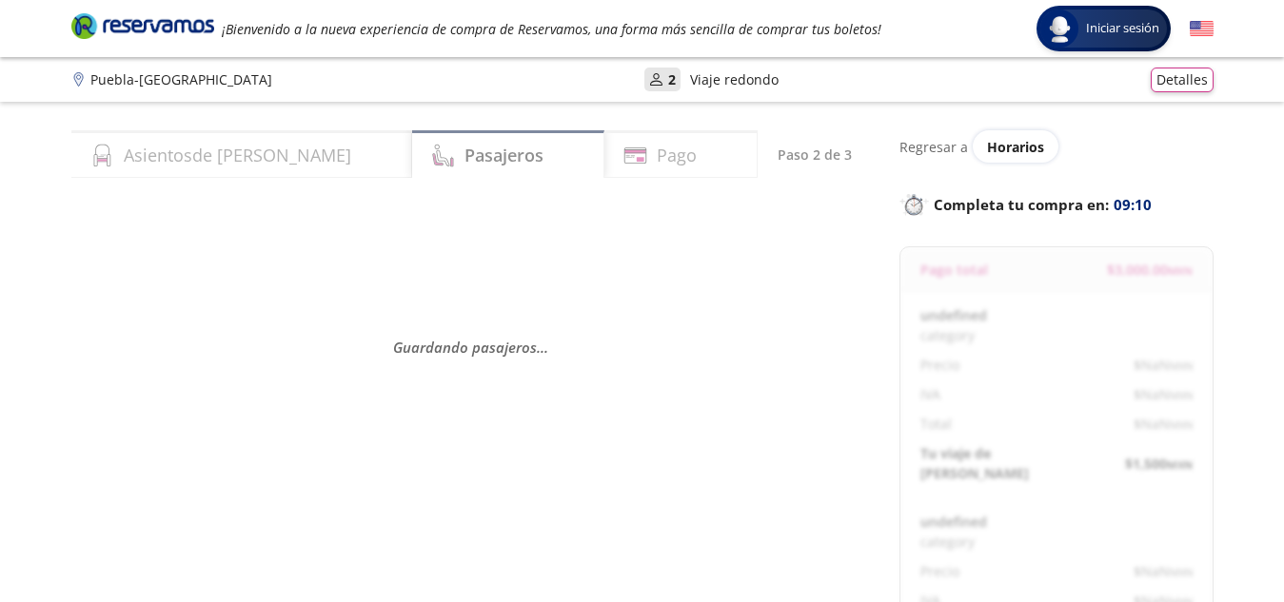
select select "MX"
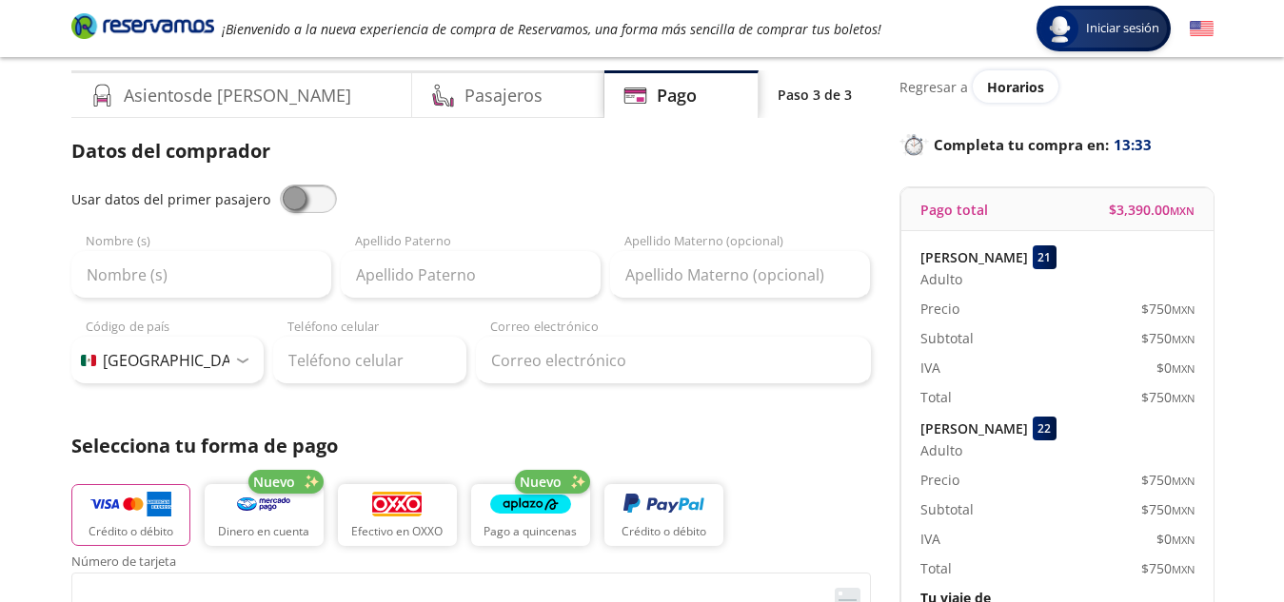
scroll to position [27, 0]
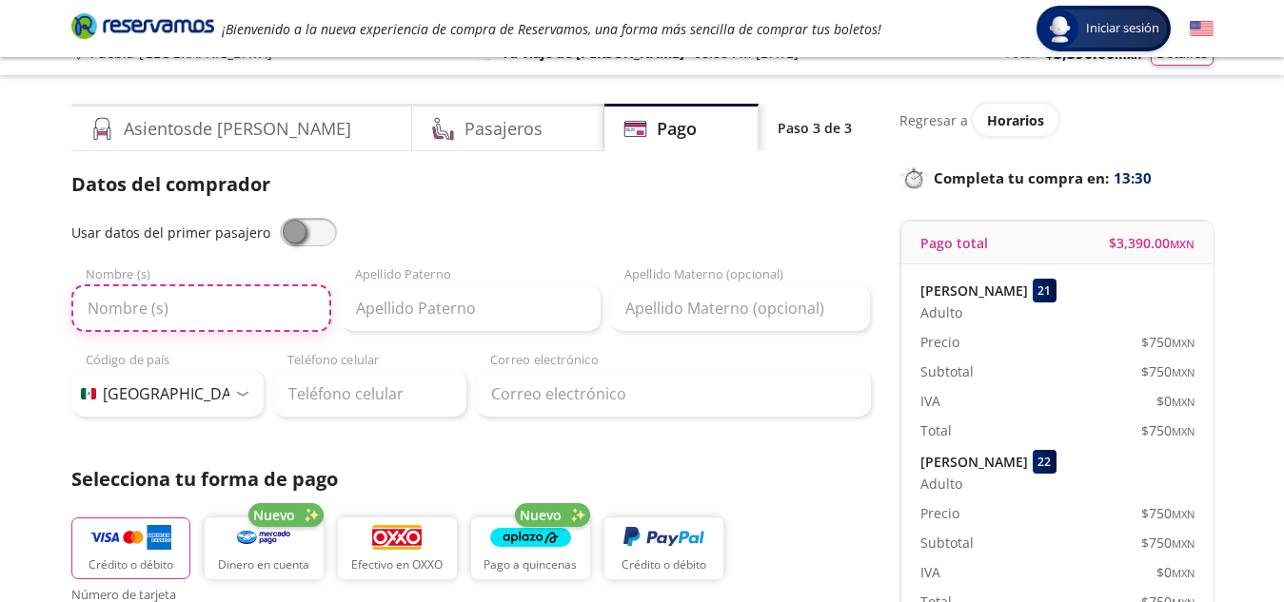
click at [199, 296] on input "Nombre (s)" at bounding box center [201, 308] width 260 height 48
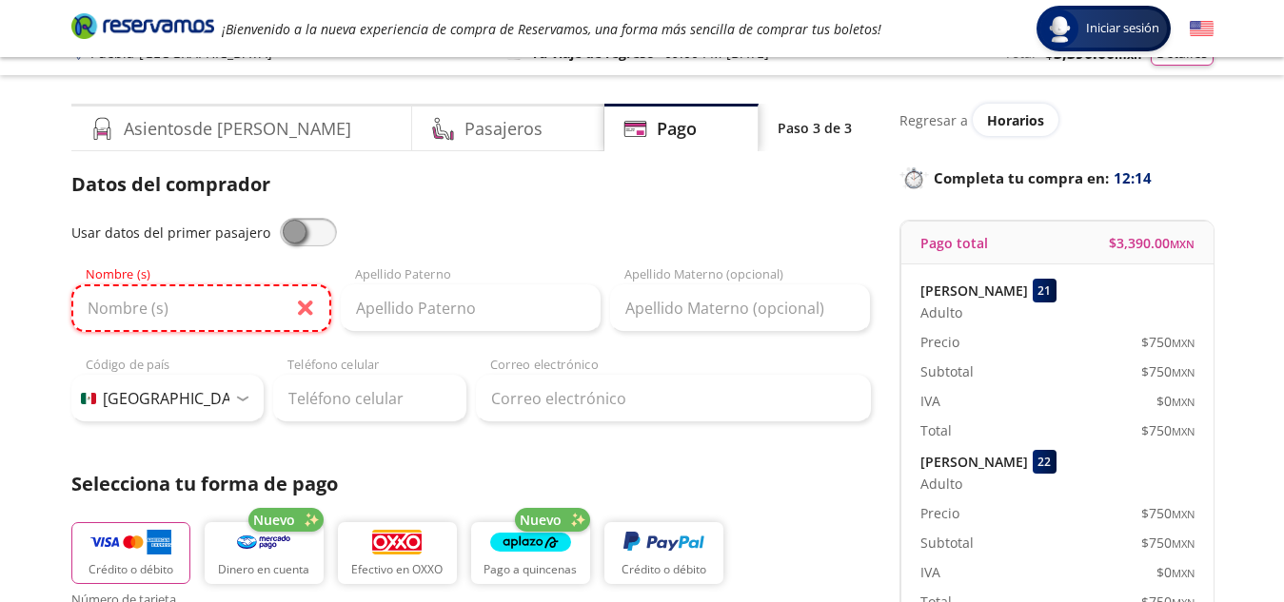
type input "[PERSON_NAME]"
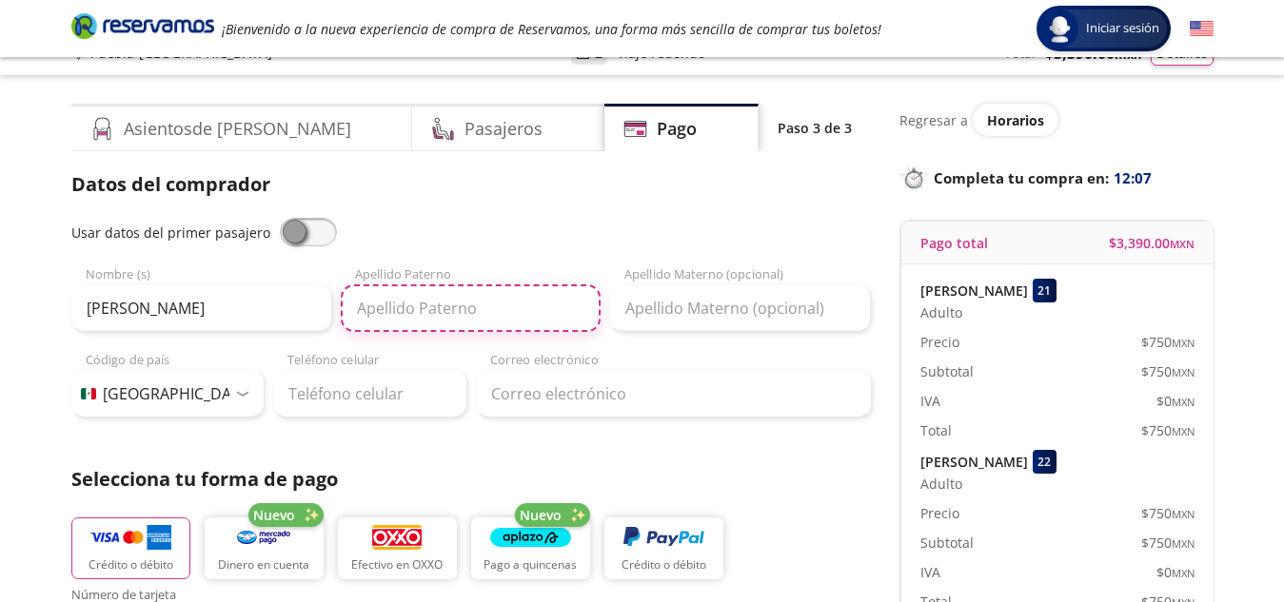
click at [455, 321] on input "Apellido Paterno" at bounding box center [471, 308] width 260 height 48
type input "r"
type input "[PERSON_NAME]"
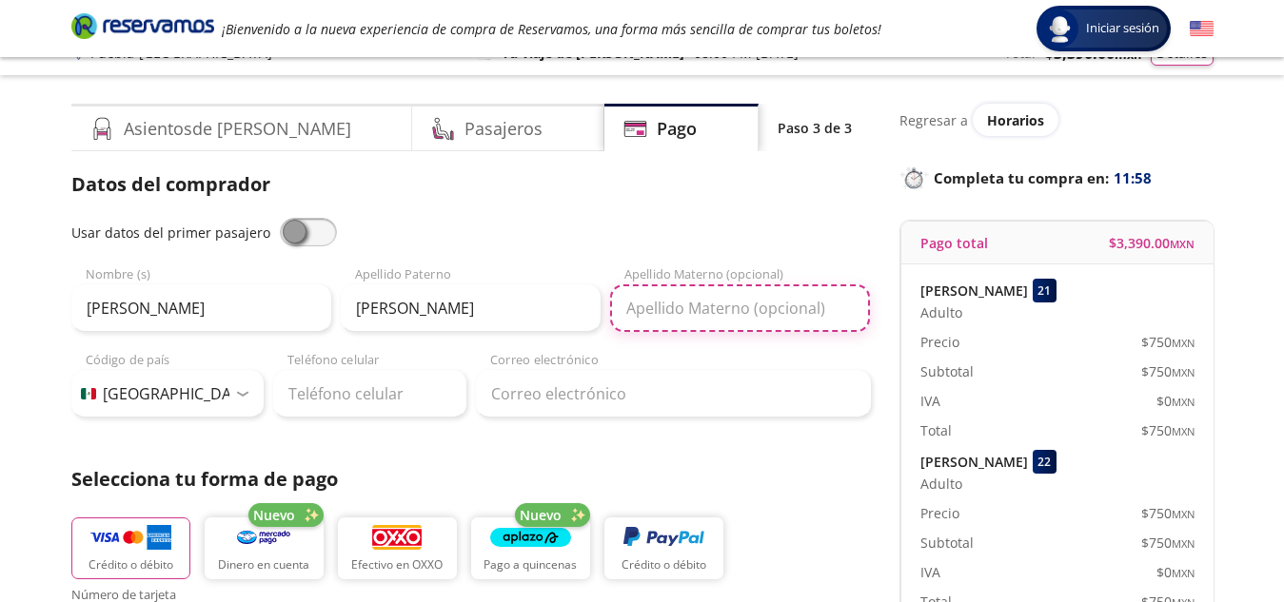
click at [669, 313] on input "Apellido Materno (opcional)" at bounding box center [740, 308] width 260 height 48
type input "[PERSON_NAME]"
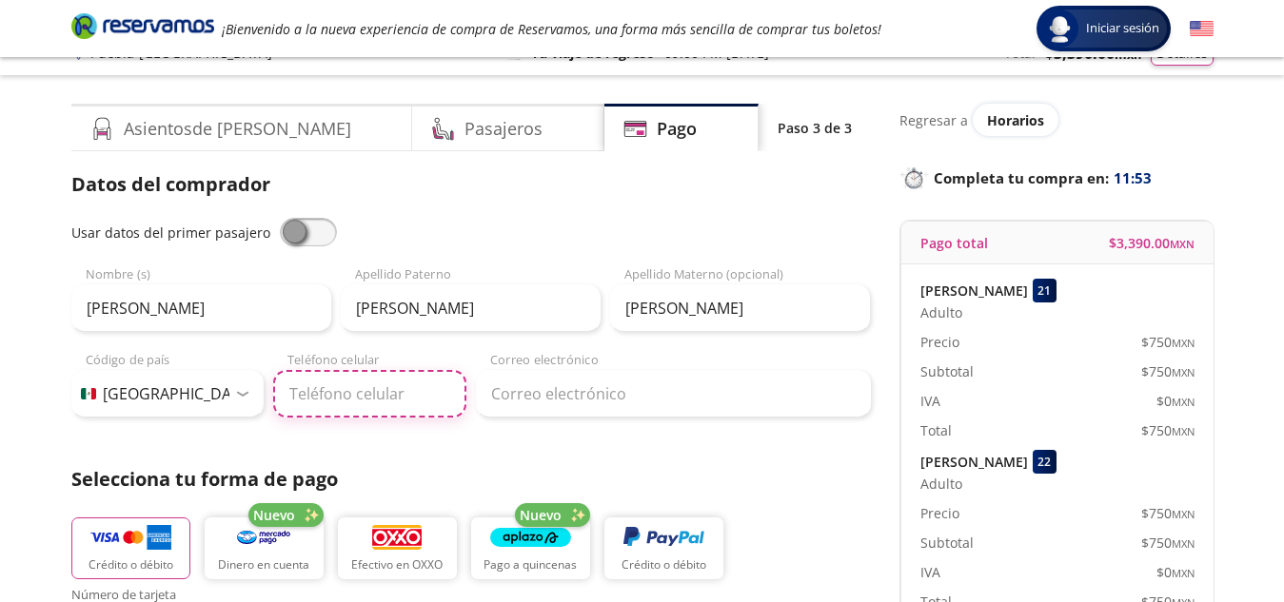
click at [335, 385] on input "Teléfono celular" at bounding box center [369, 394] width 193 height 48
type input "246 110 0806"
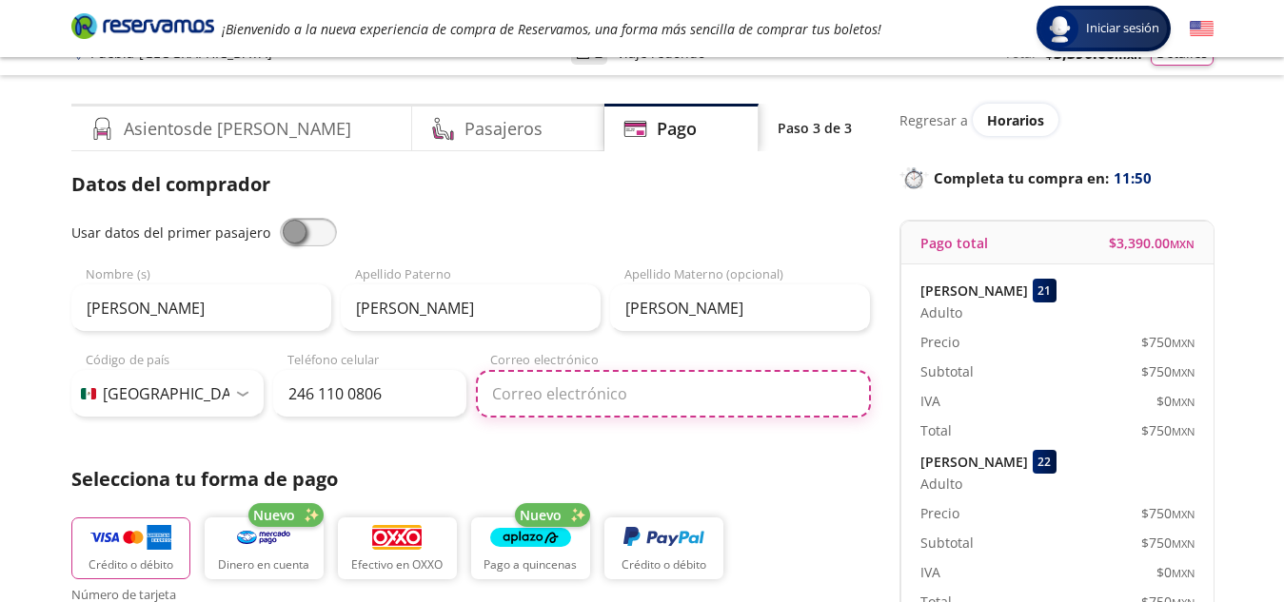
click at [584, 406] on input "Correo electrónico" at bounding box center [673, 394] width 395 height 48
type input "[EMAIL_ADDRESS][DOMAIN_NAME]"
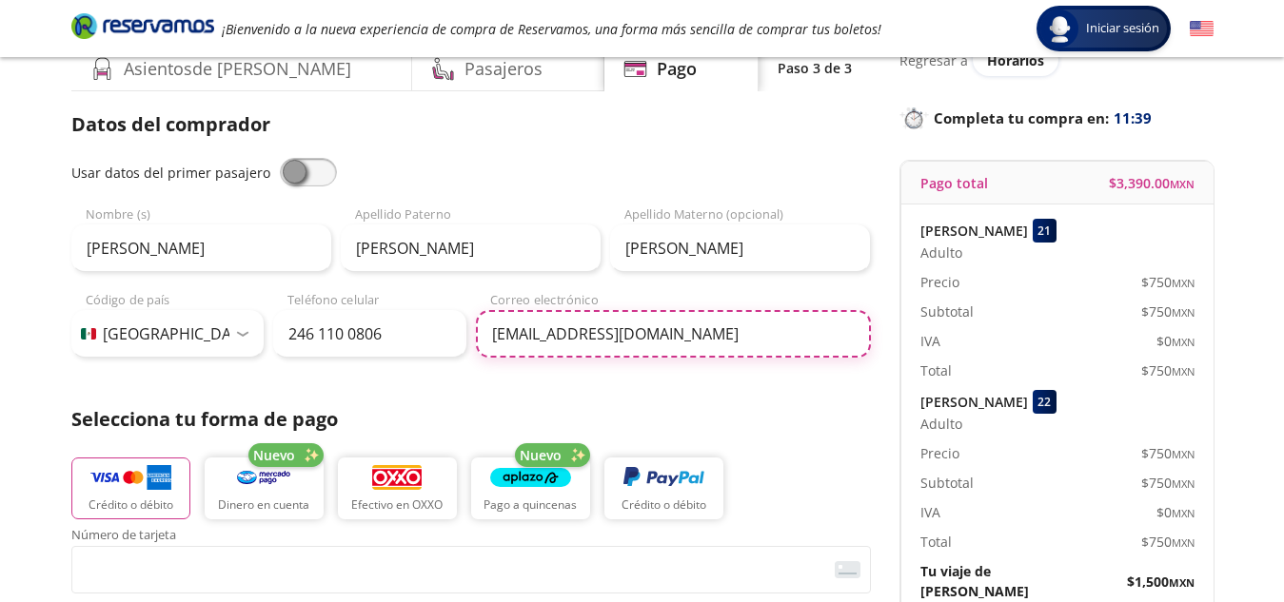
scroll to position [94, 0]
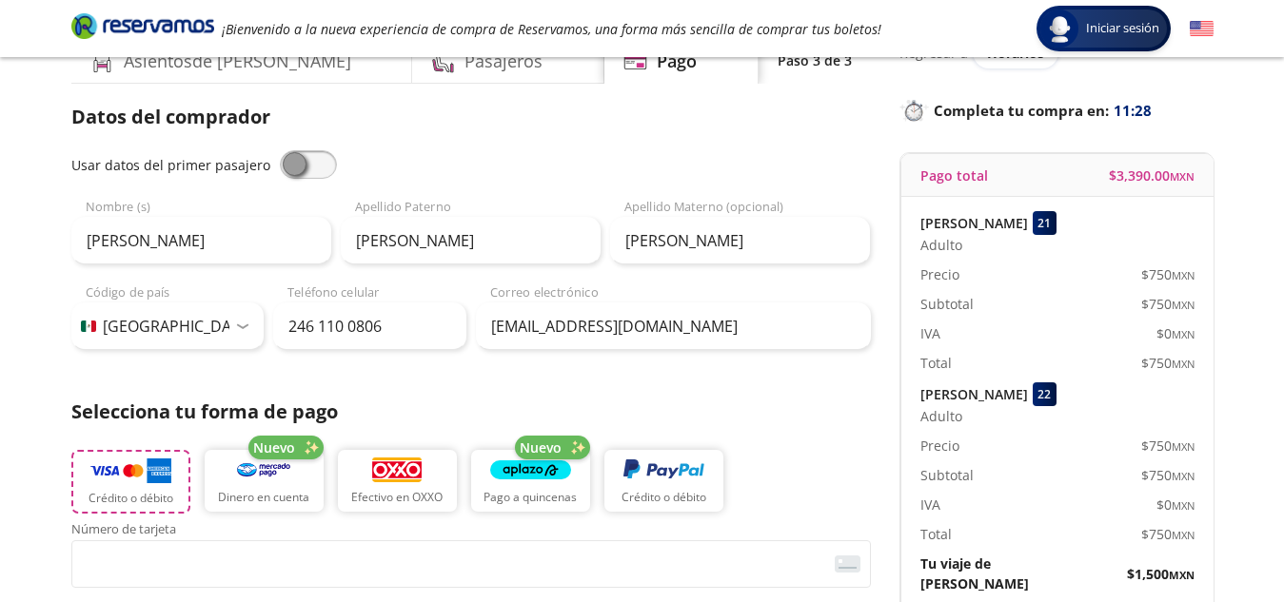
click at [127, 462] on img "button" at bounding box center [130, 471] width 81 height 29
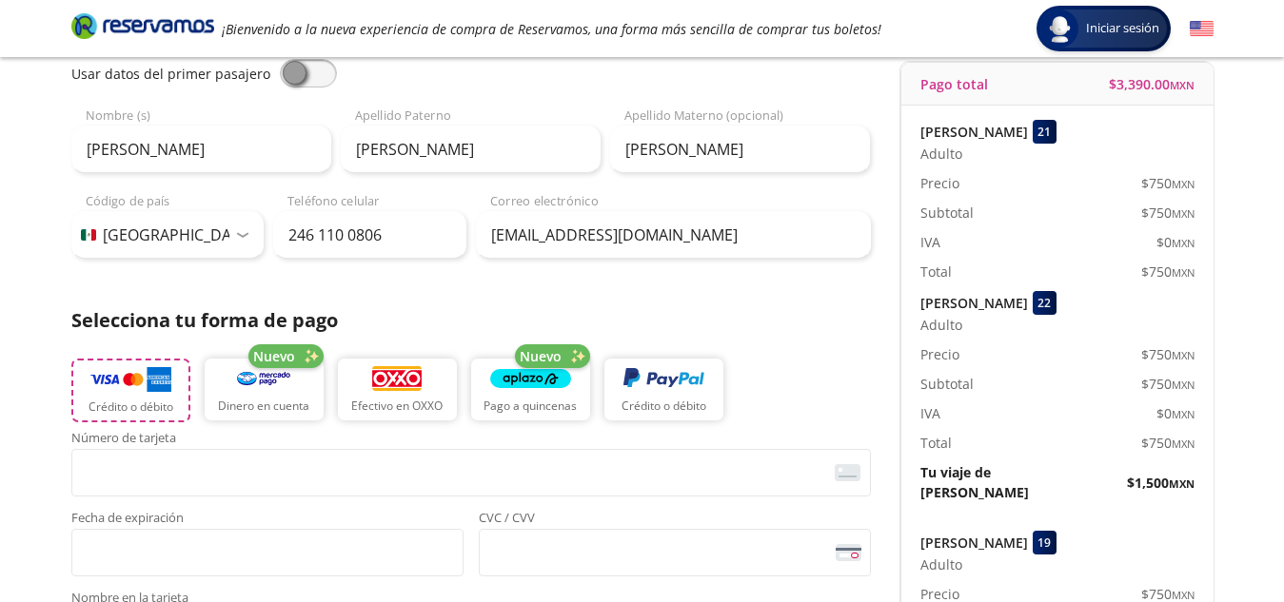
scroll to position [389, 0]
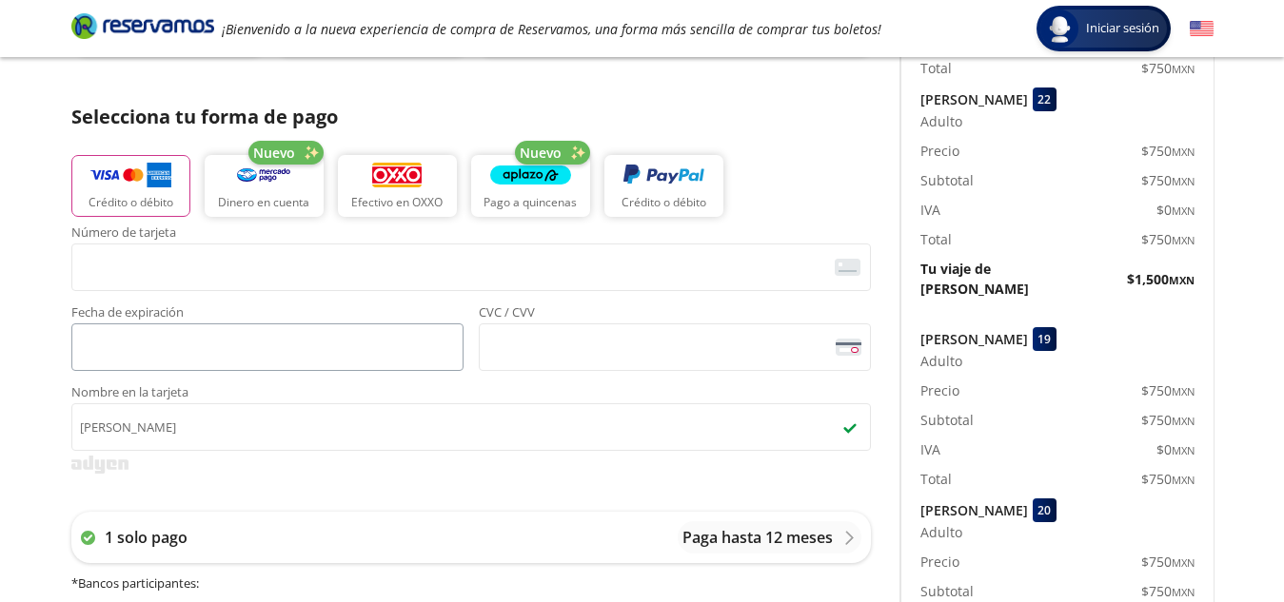
click at [298, 327] on span "<p>Your browser does not support iframes.</p>" at bounding box center [267, 347] width 392 height 48
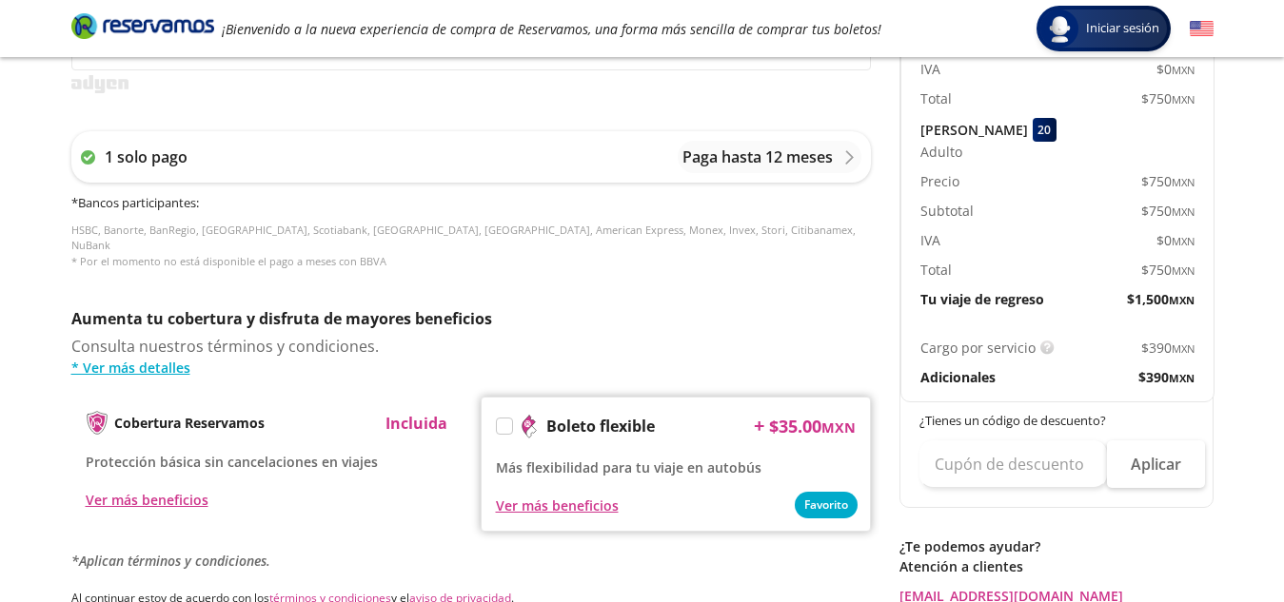
scroll to position [773, 0]
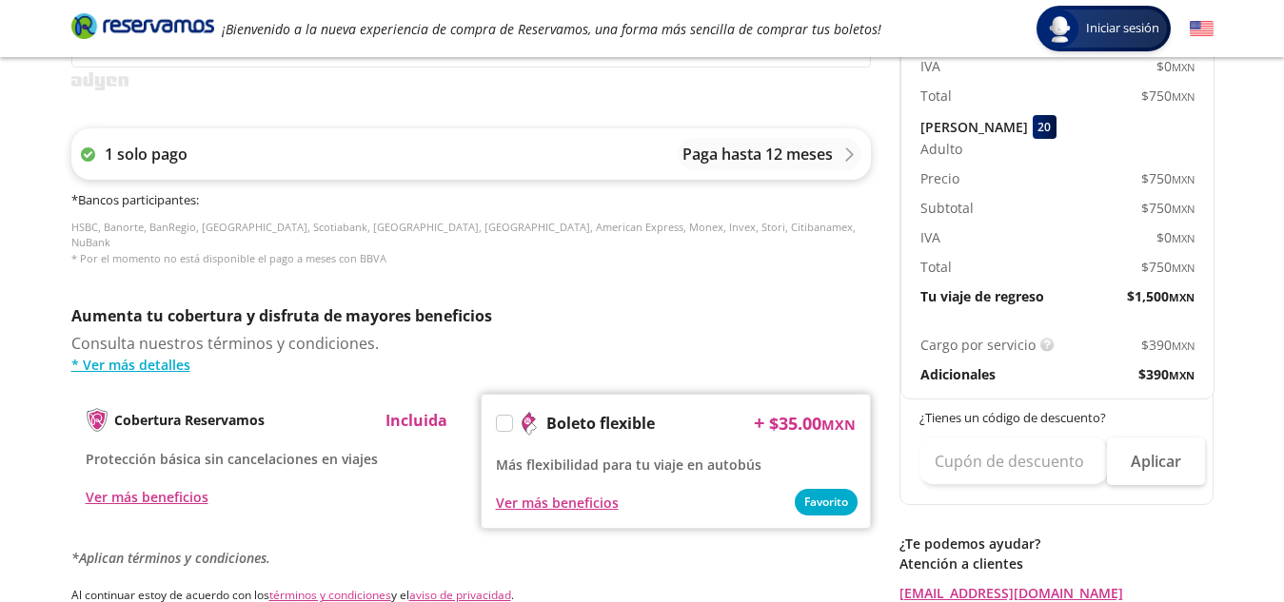
click at [127, 148] on p "1 solo pago" at bounding box center [146, 154] width 83 height 23
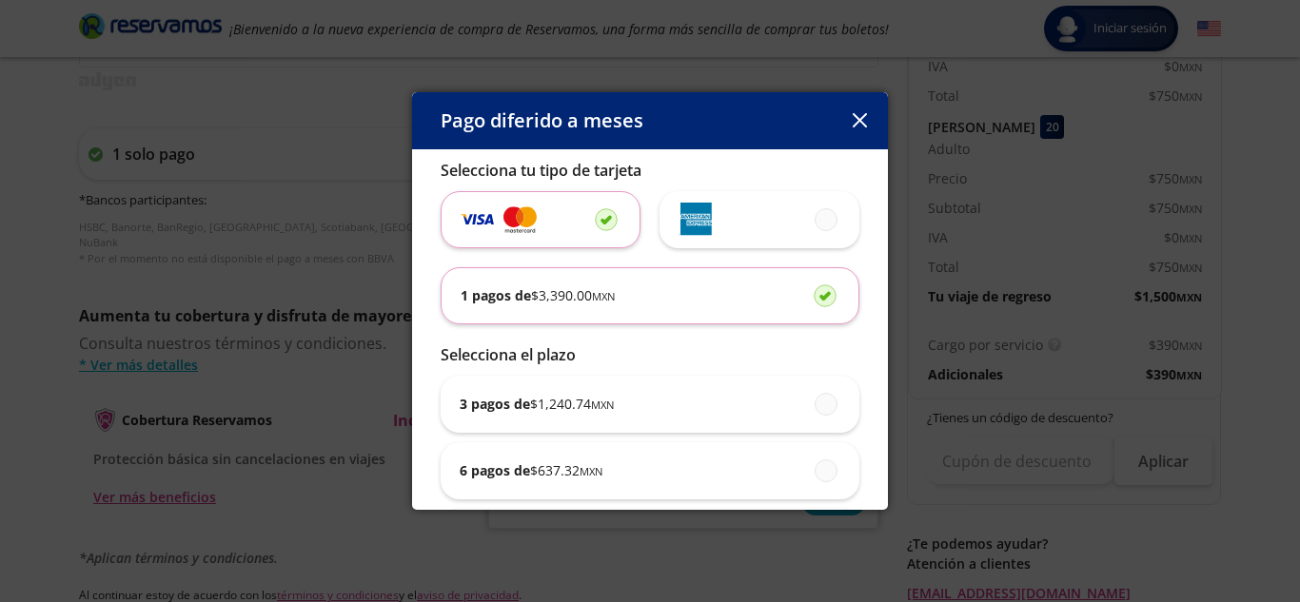
click at [699, 298] on div "1 pagos de $ 3,390.00 MXN" at bounding box center [650, 295] width 379 height 55
click at [813, 298] on input "1 pagos de $ 3,390.00 MXN" at bounding box center [819, 295] width 12 height 12
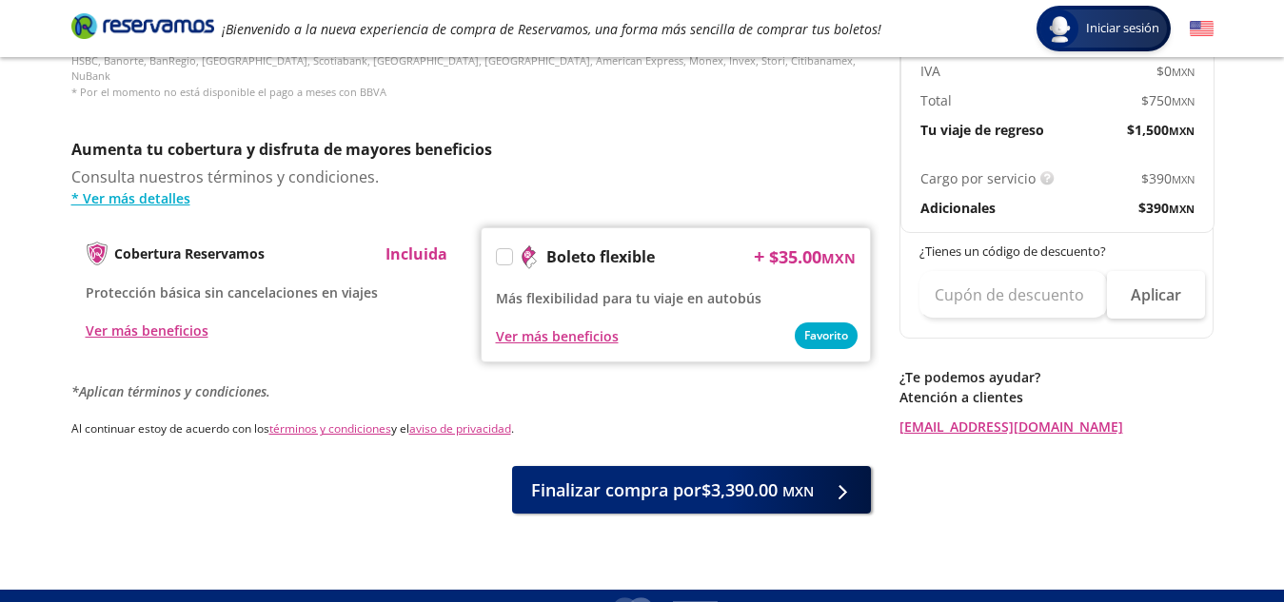
scroll to position [959, 0]
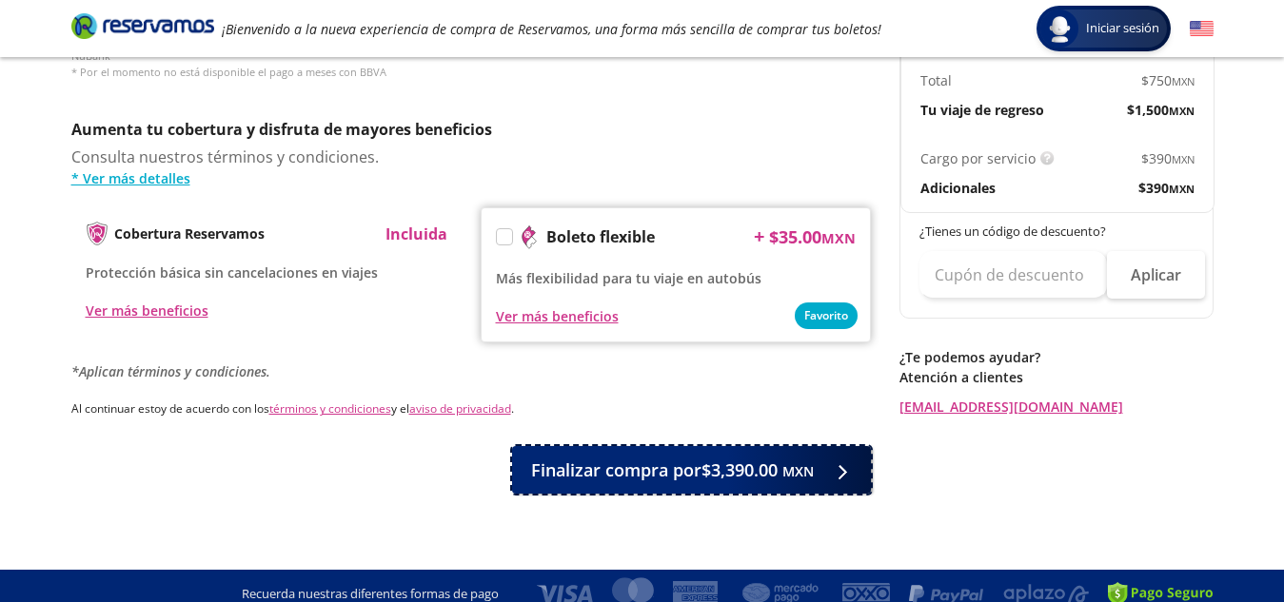
drag, startPoint x: 708, startPoint y: 442, endPoint x: 721, endPoint y: 457, distance: 19.5
click at [721, 458] on span "Finalizar compra por $3,390.00 MXN" at bounding box center [672, 471] width 283 height 26
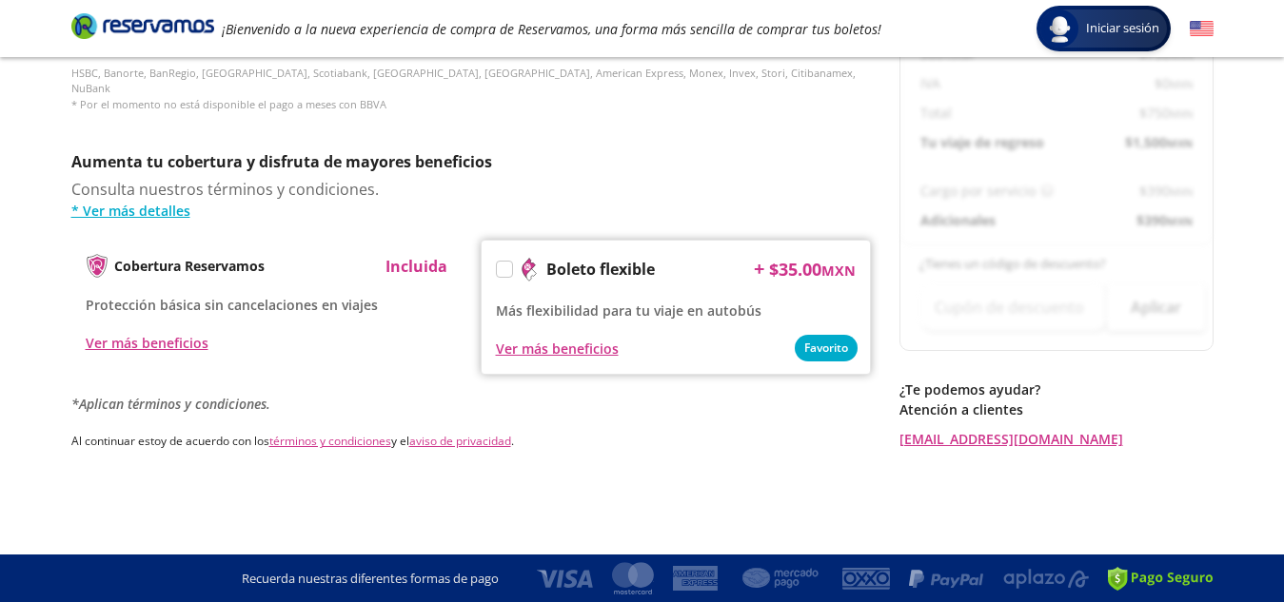
scroll to position [0, 0]
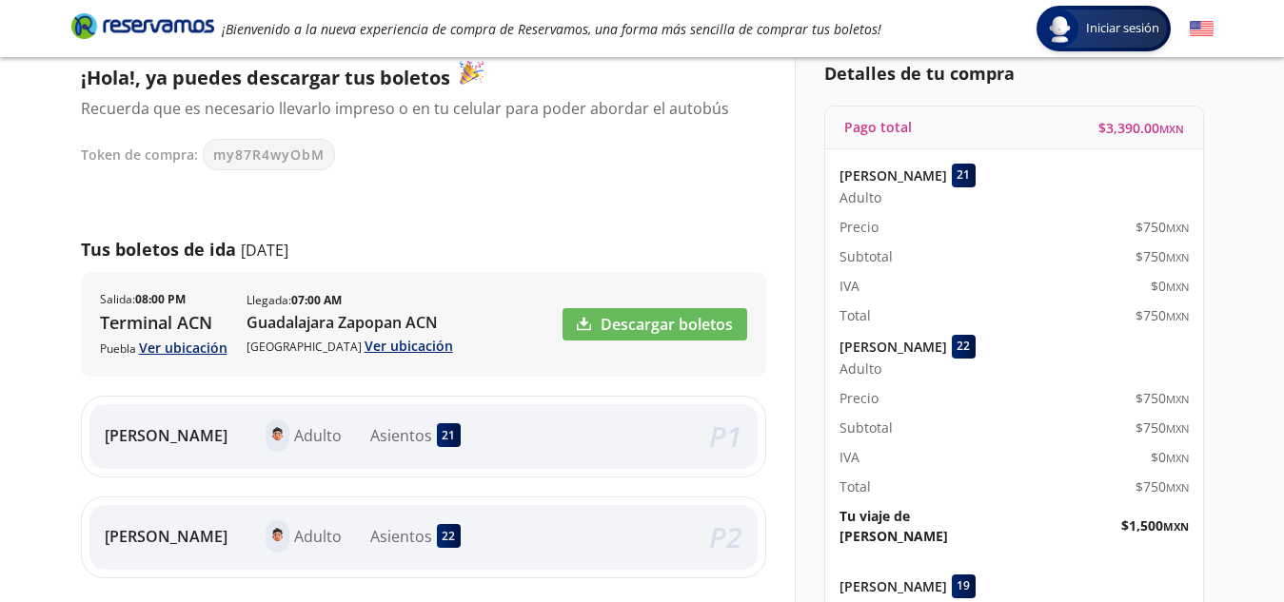
scroll to position [135, 0]
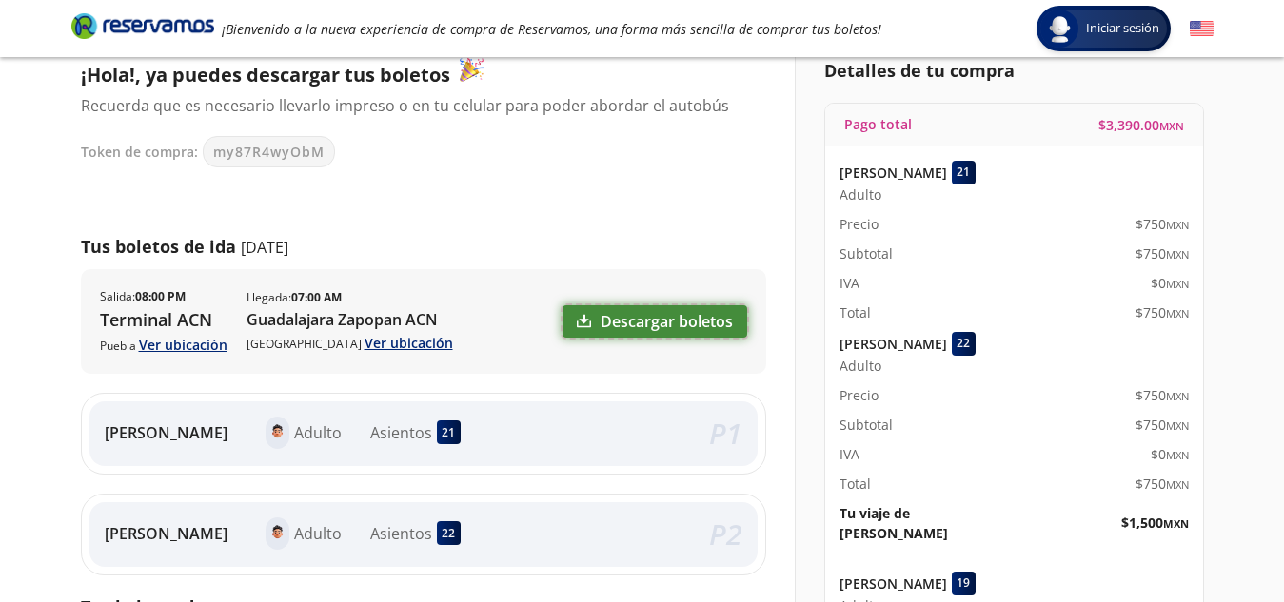
click at [689, 313] on link "Descargar boletos" at bounding box center [654, 321] width 185 height 32
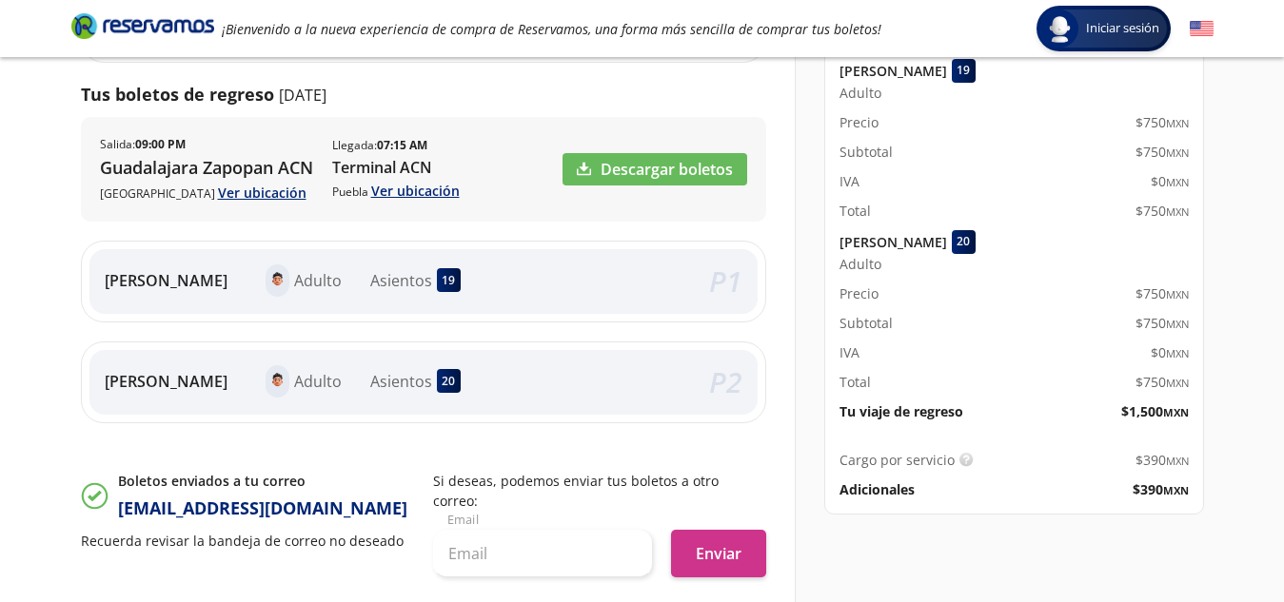
scroll to position [663, 0]
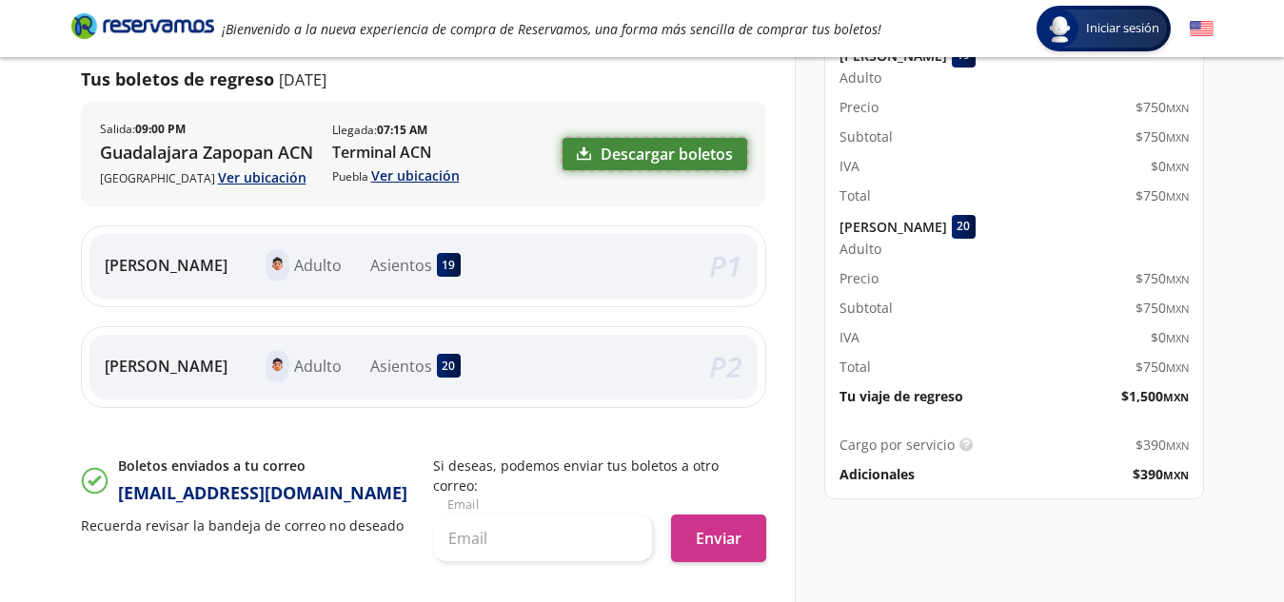
click at [655, 147] on link "Descargar boletos" at bounding box center [654, 154] width 185 height 32
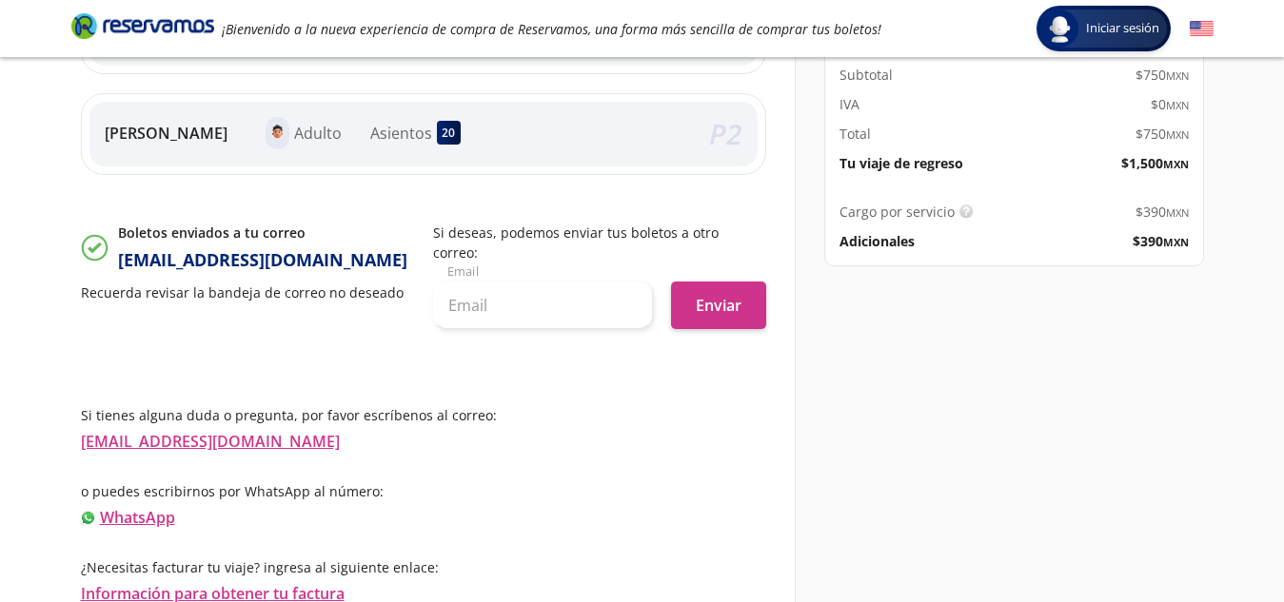
scroll to position [899, 0]
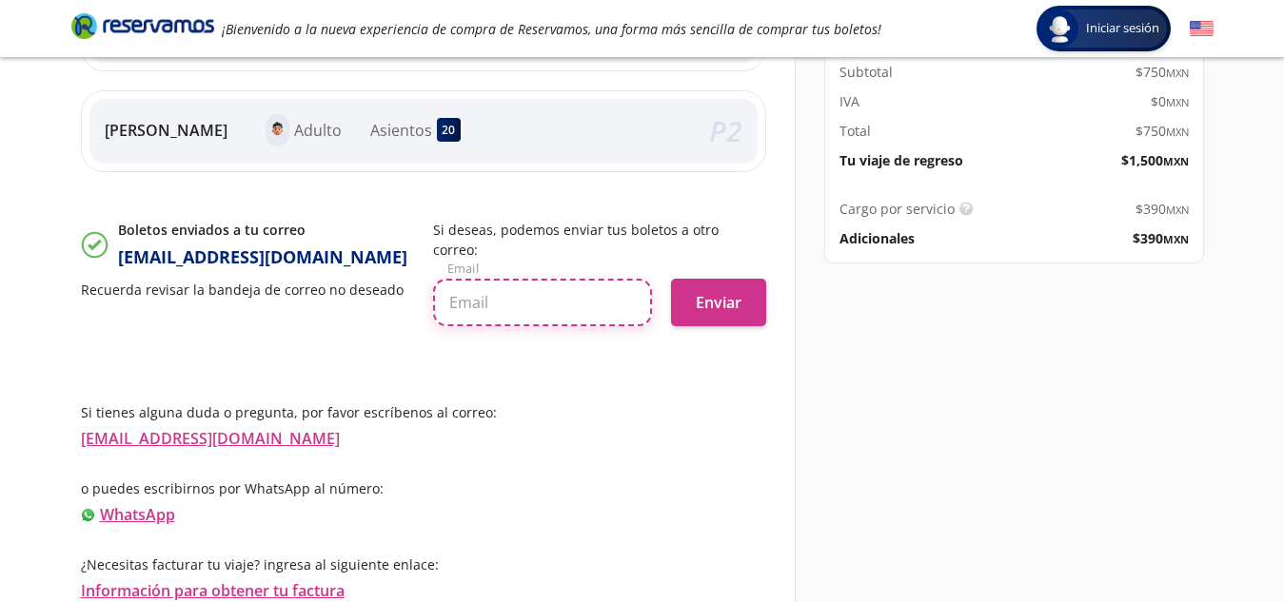
click at [524, 300] on input "text" at bounding box center [542, 303] width 219 height 48
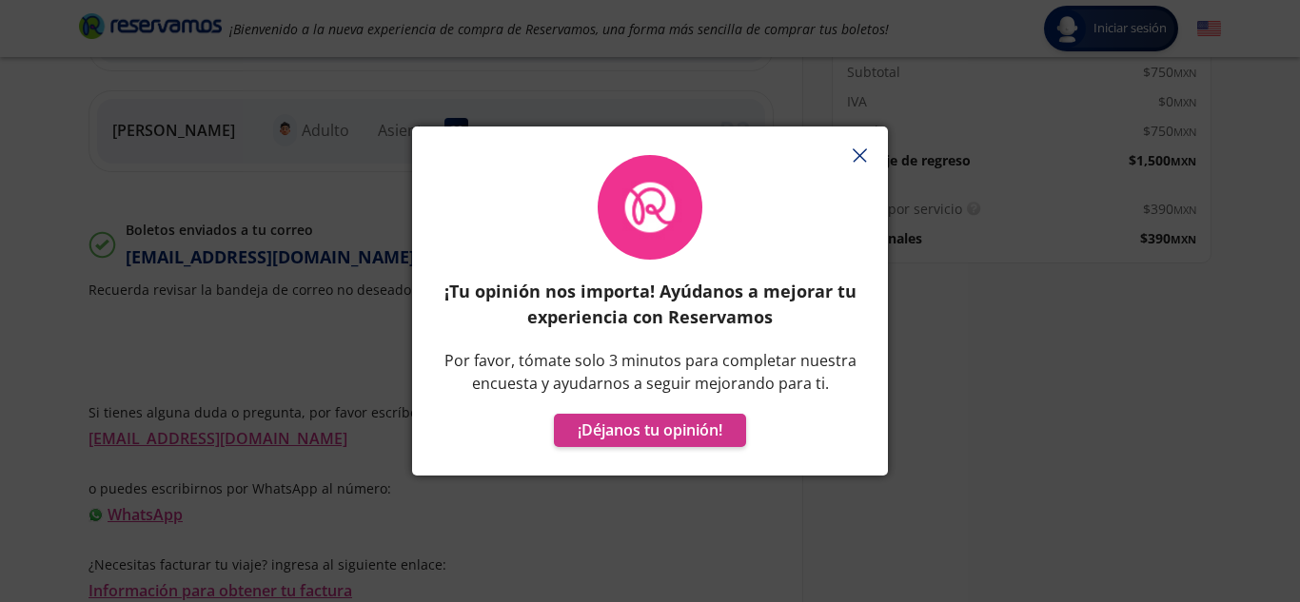
click at [959, 319] on div "¡Tu opinión nos importa! Ayúdanos a mejorar tu experiencia con Reservamos Por f…" at bounding box center [650, 301] width 1300 height 602
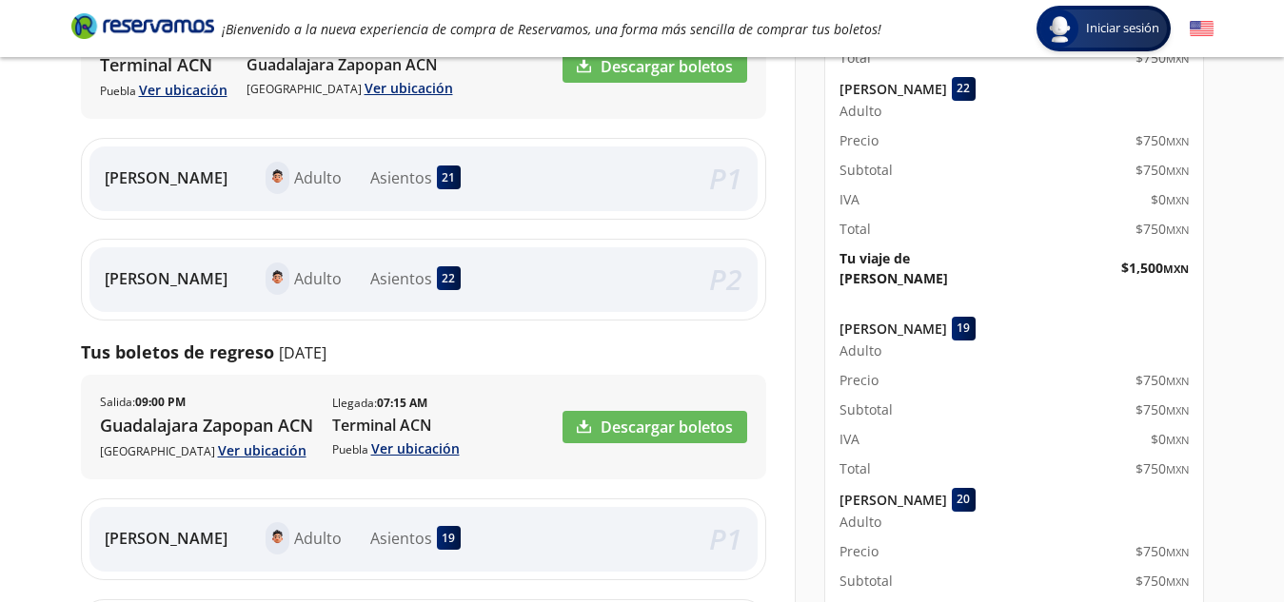
scroll to position [0, 0]
